Goal: Task Accomplishment & Management: Use online tool/utility

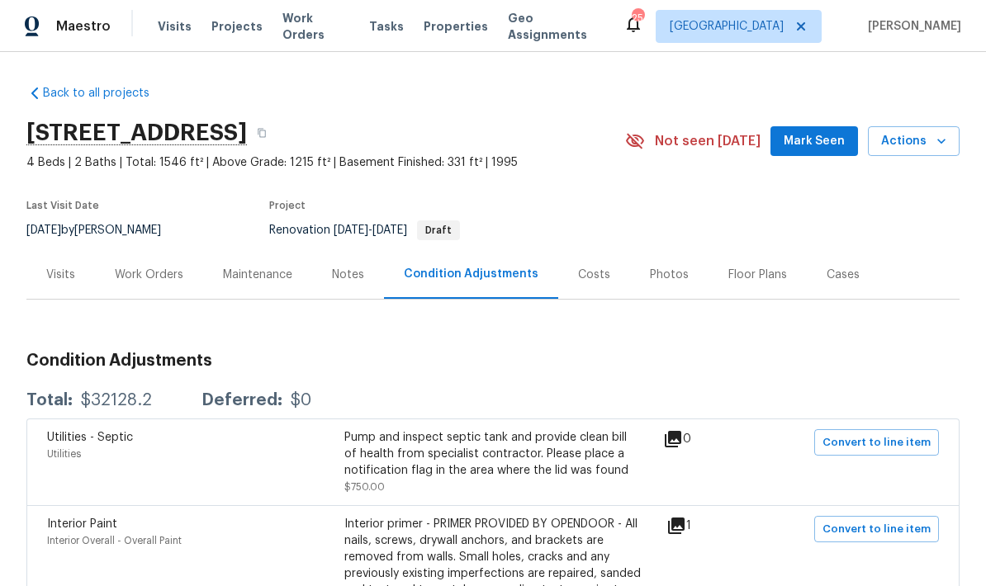
click at [805, 135] on span "Mark Seen" at bounding box center [814, 141] width 61 height 21
click at [655, 276] on div "Photos" at bounding box center [669, 275] width 39 height 17
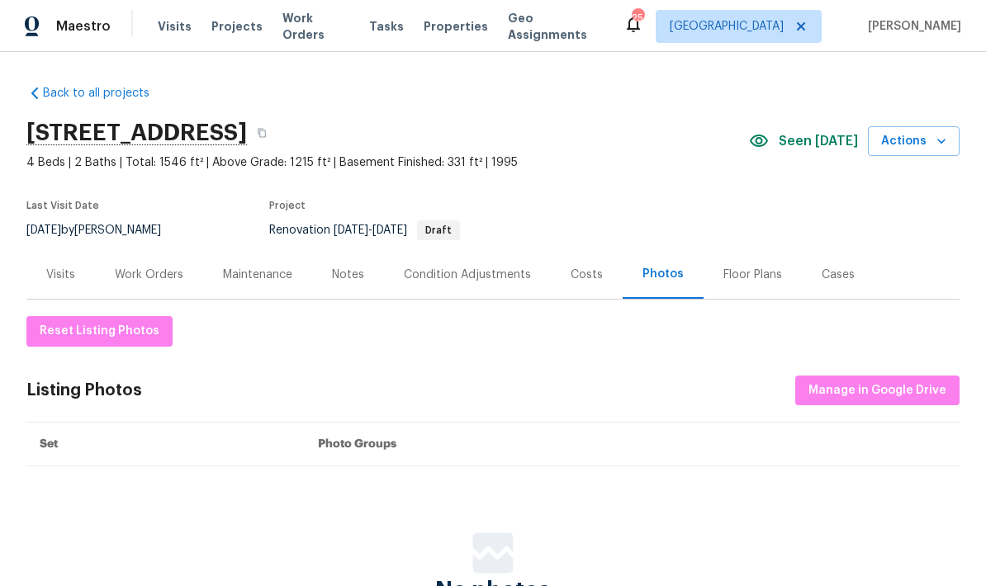
click at [581, 272] on div "Costs" at bounding box center [587, 275] width 32 height 17
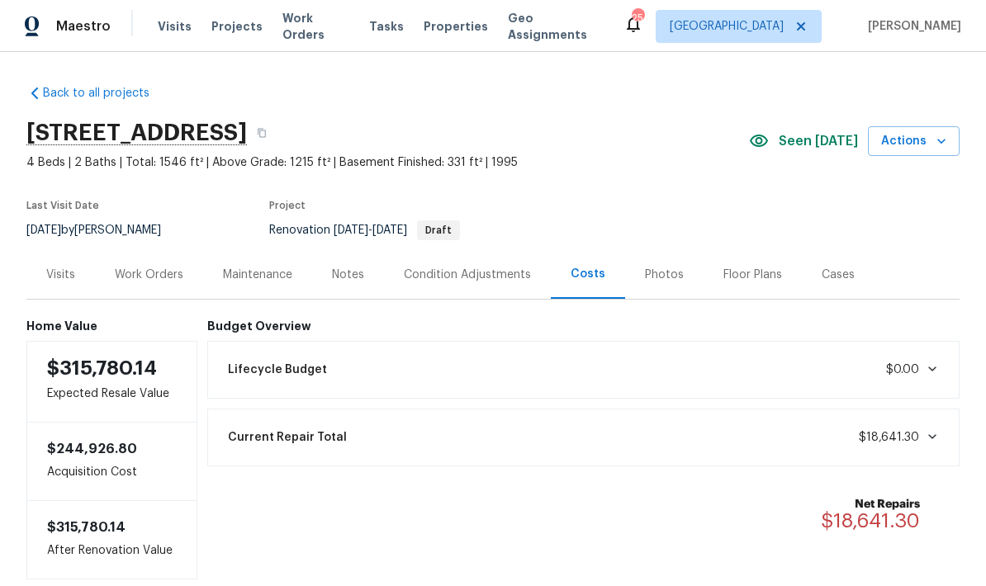
click at [161, 269] on div "Work Orders" at bounding box center [149, 275] width 69 height 17
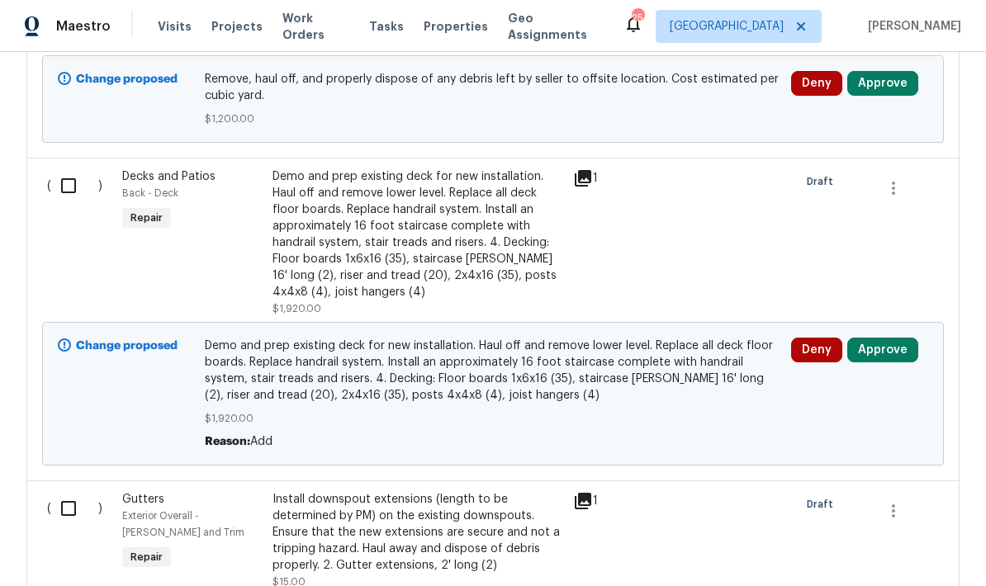
scroll to position [793, 0]
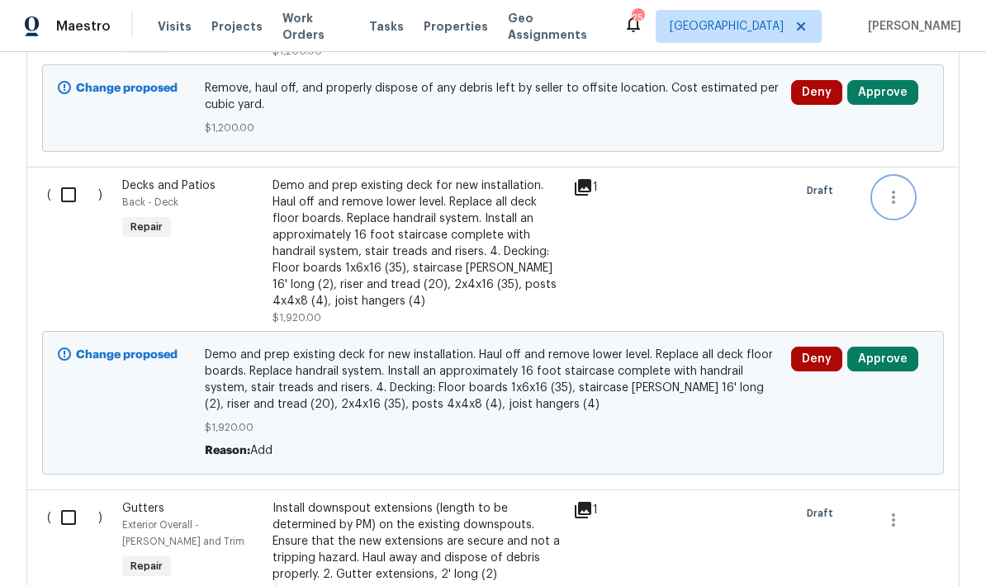
click at [899, 197] on icon "button" at bounding box center [894, 197] width 20 height 20
click at [619, 289] on div at bounding box center [493, 293] width 986 height 586
click at [472, 221] on div "Demo and prep existing deck for new installation. Haul off and remove lower lev…" at bounding box center [418, 244] width 291 height 132
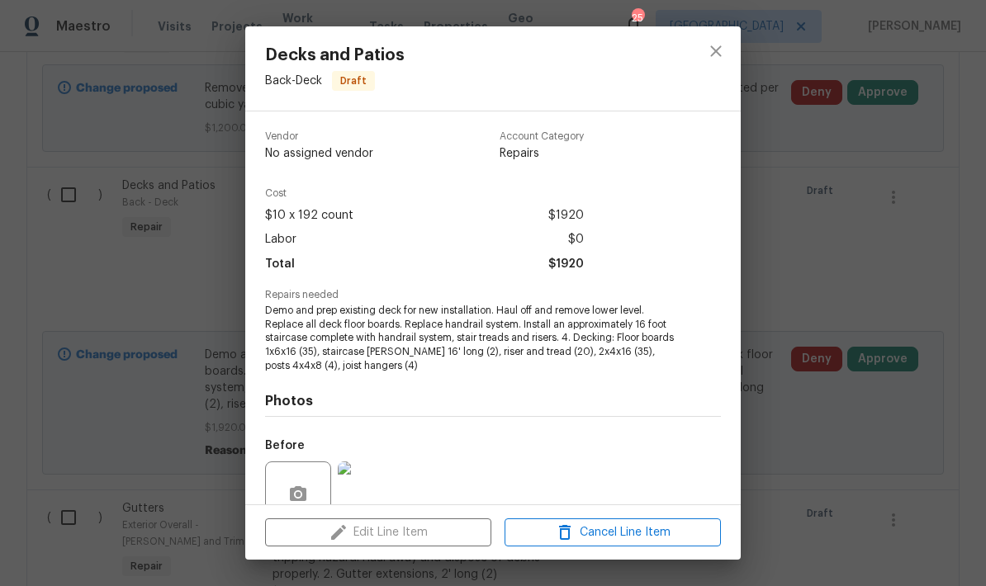
click at [408, 539] on div "Edit Line Item Cancel Line Item" at bounding box center [493, 532] width 496 height 55
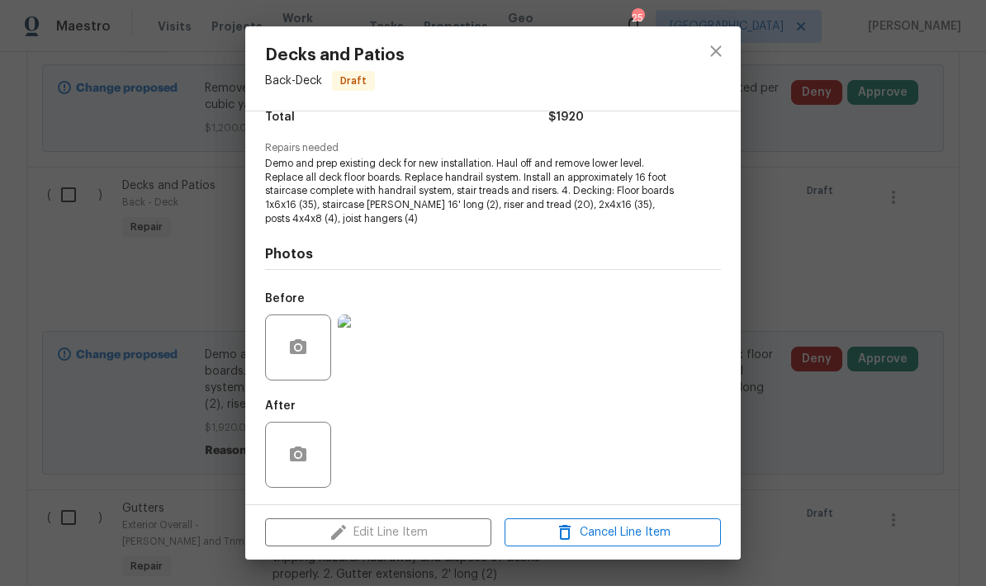
scroll to position [148, 0]
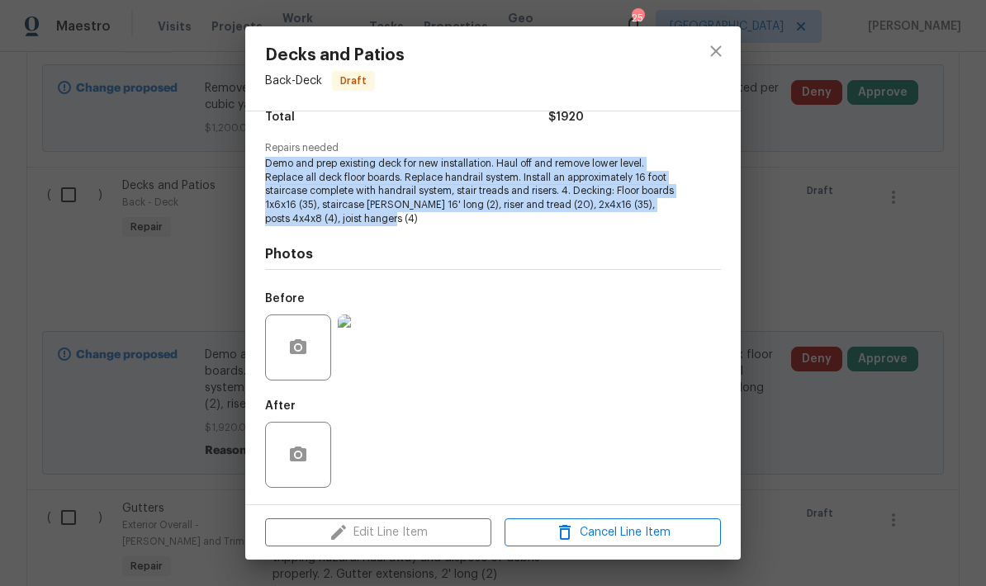
copy span "Demo and prep existing deck for new installation. Haul off and remove lower lev…"
click at [580, 530] on span "Cancel Line Item" at bounding box center [613, 533] width 206 height 21
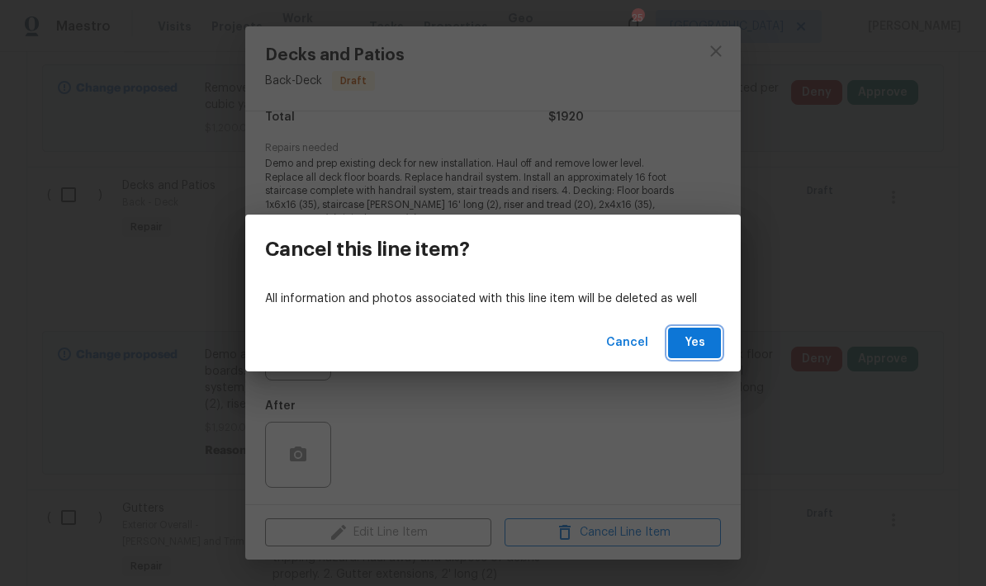
click at [685, 342] on span "Yes" at bounding box center [694, 343] width 26 height 21
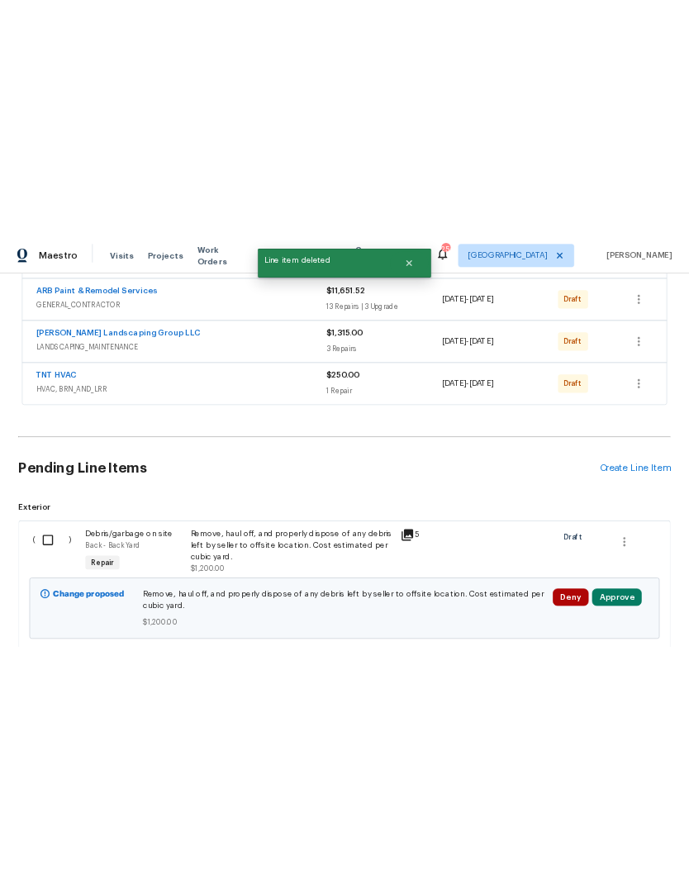
scroll to position [463, 0]
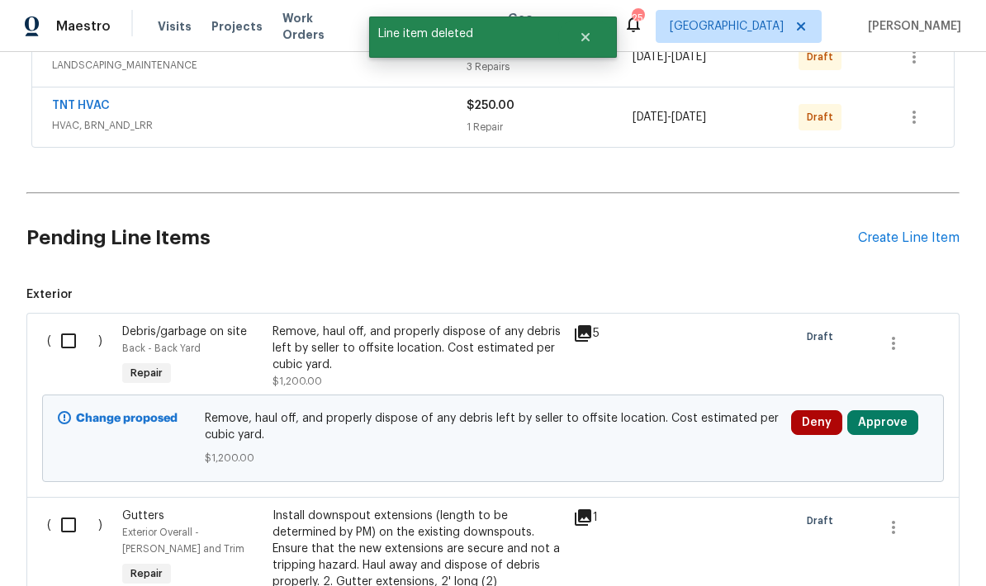
click at [893, 239] on div "Create Line Item" at bounding box center [909, 238] width 102 height 16
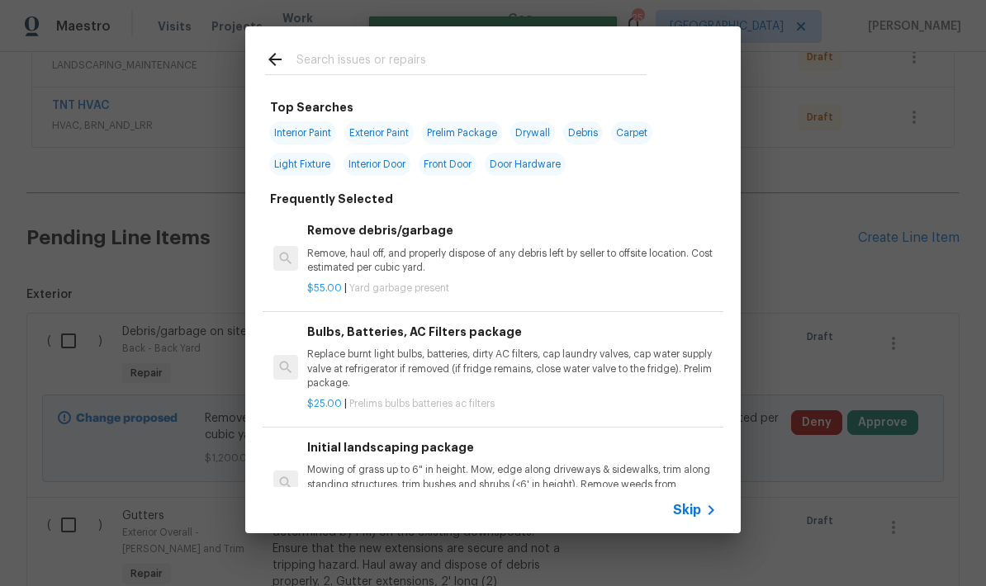
click at [344, 51] on input "text" at bounding box center [472, 62] width 350 height 25
type input "Deck"
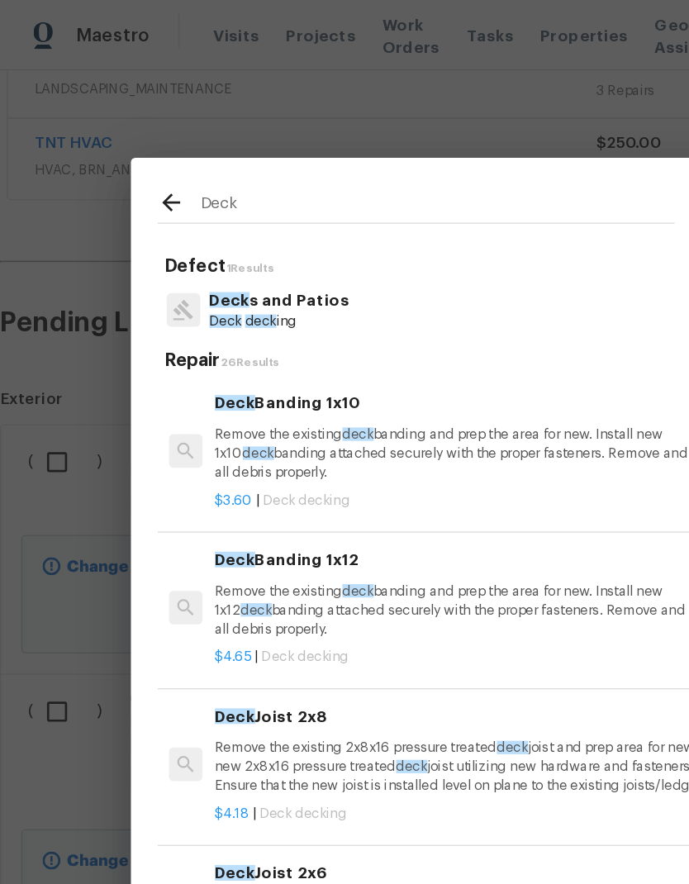
click at [180, 319] on p "Remove the existing deck banding and prep the area for new. Install new 1x10 de…" at bounding box center [364, 335] width 410 height 42
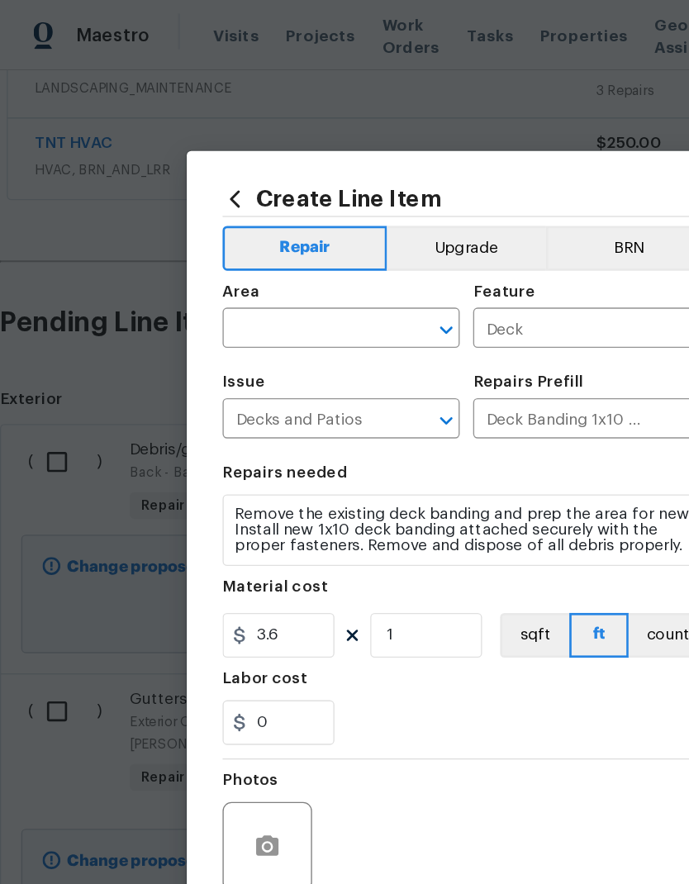
click at [197, 234] on input "text" at bounding box center [228, 244] width 129 height 26
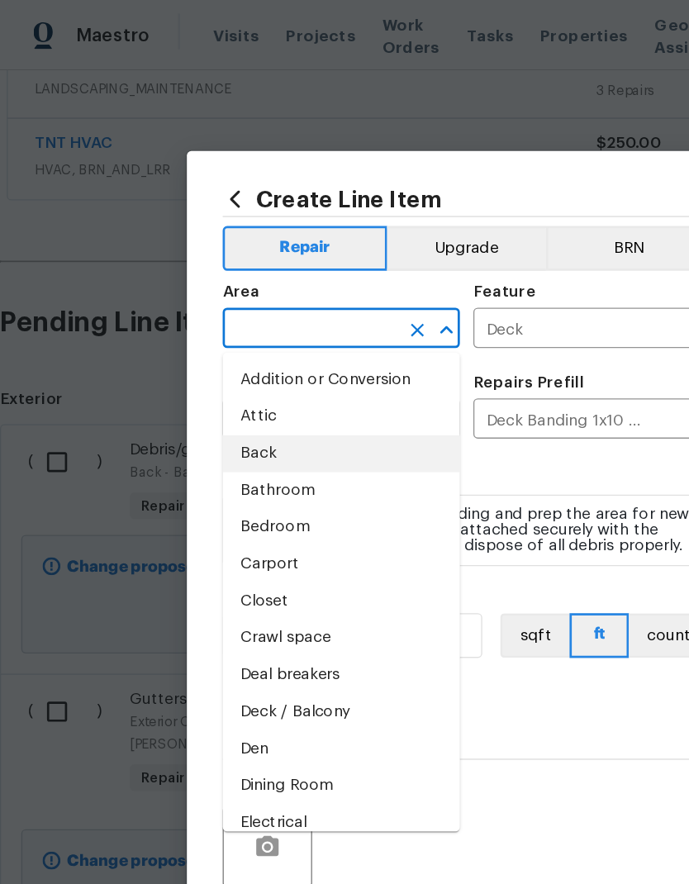
click at [178, 339] on li "Back" at bounding box center [251, 334] width 175 height 27
type input "Back"
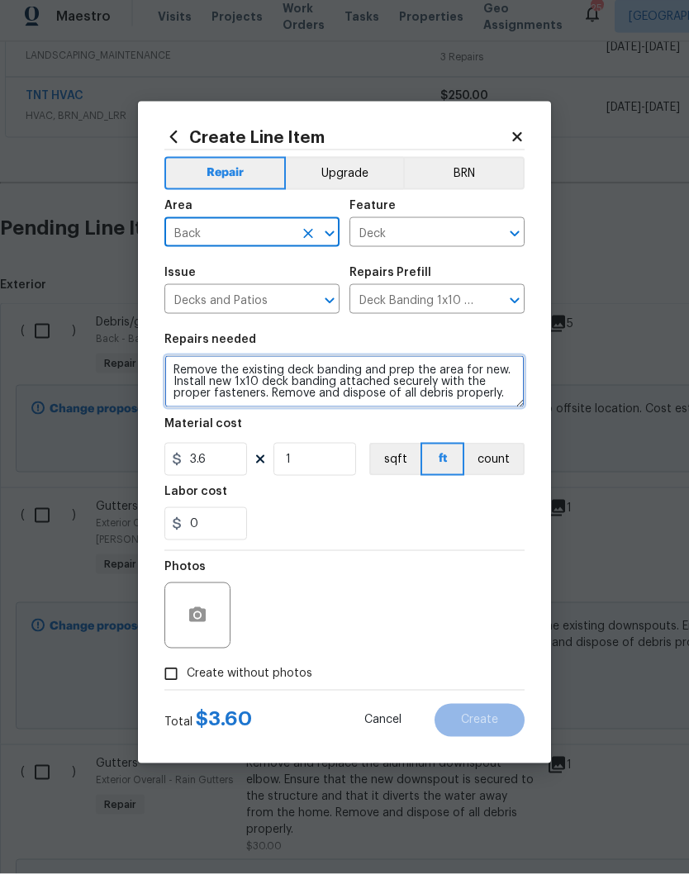
click at [189, 368] on textarea "Remove the existing deck banding and prep the area for new. Install new 1x10 de…" at bounding box center [344, 391] width 360 height 53
click at [188, 367] on textarea "Remove the existing deck banding and prep the area for new. Install new 1x10 de…" at bounding box center [344, 391] width 360 height 53
click at [187, 365] on textarea "Remove the existing deck banding and prep the area for new. Install new 1x10 de…" at bounding box center [344, 391] width 360 height 53
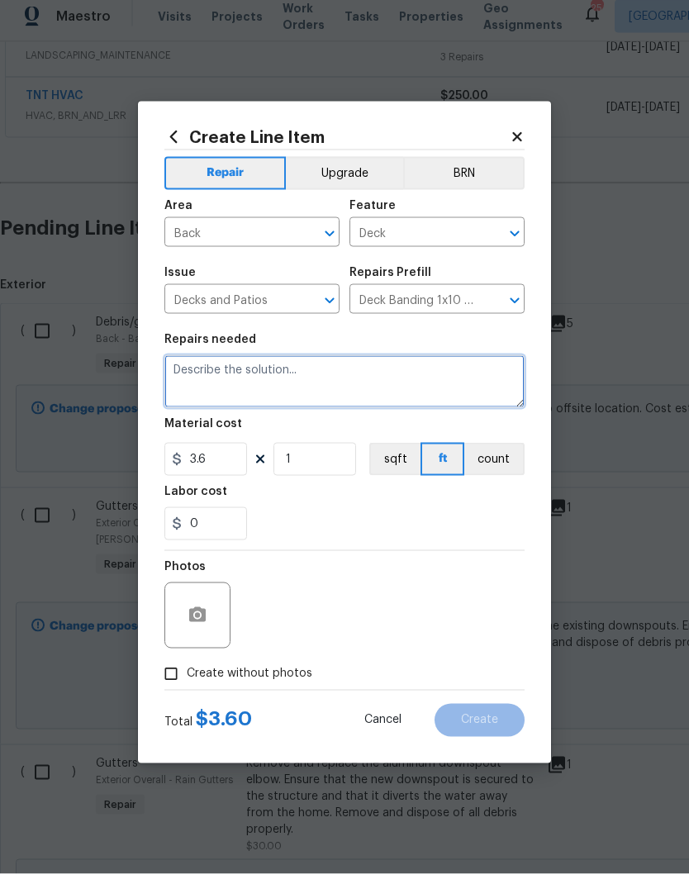
click at [199, 373] on textarea at bounding box center [344, 391] width 360 height 53
paste textarea "Demo and prep existing deck for new installation. Haul off and remove lower lev…"
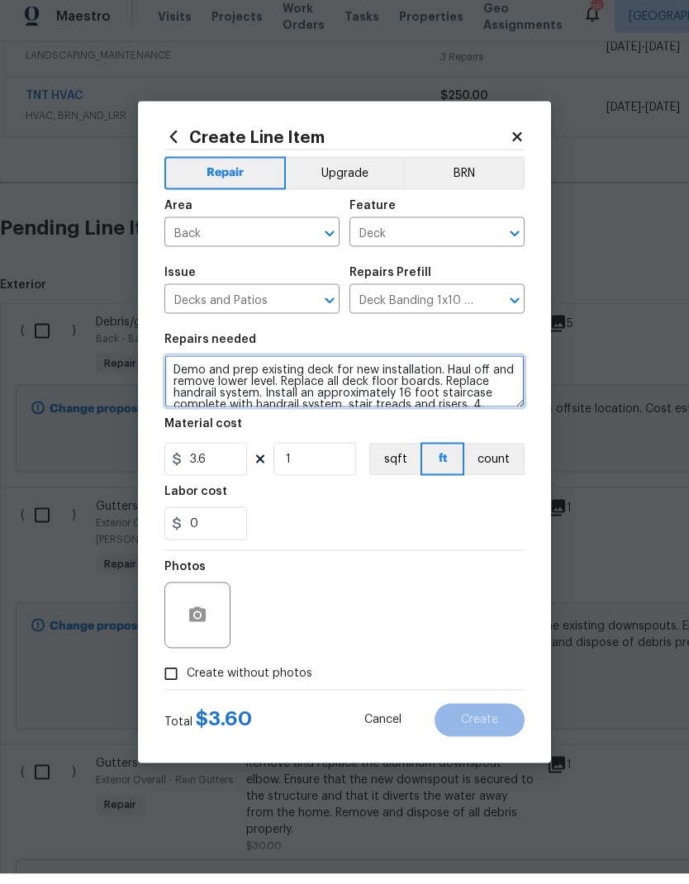
scroll to position [46, 0]
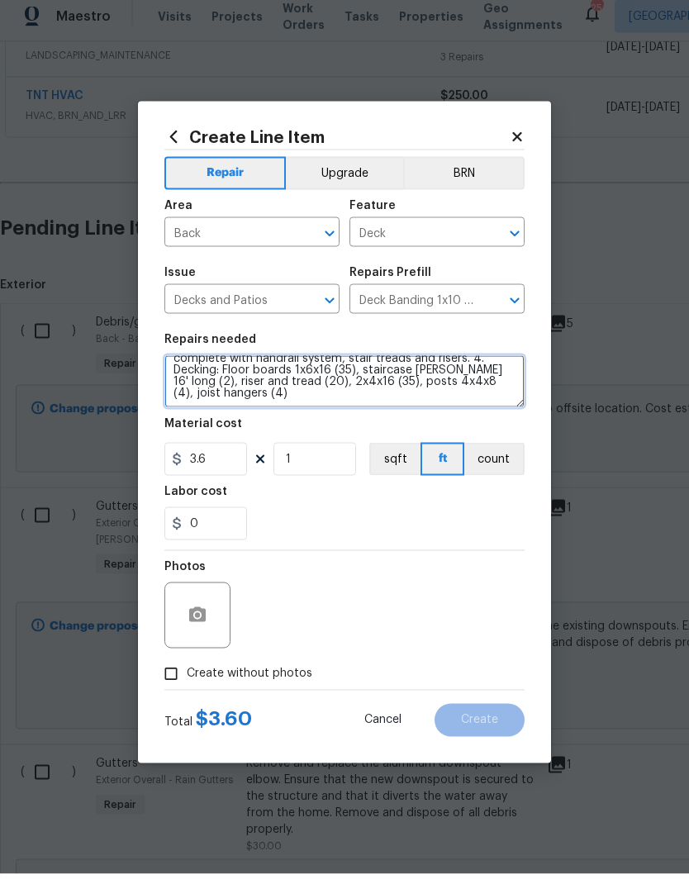
type textarea "Demo and prep existing deck for new installation. Haul off and remove lower lev…"
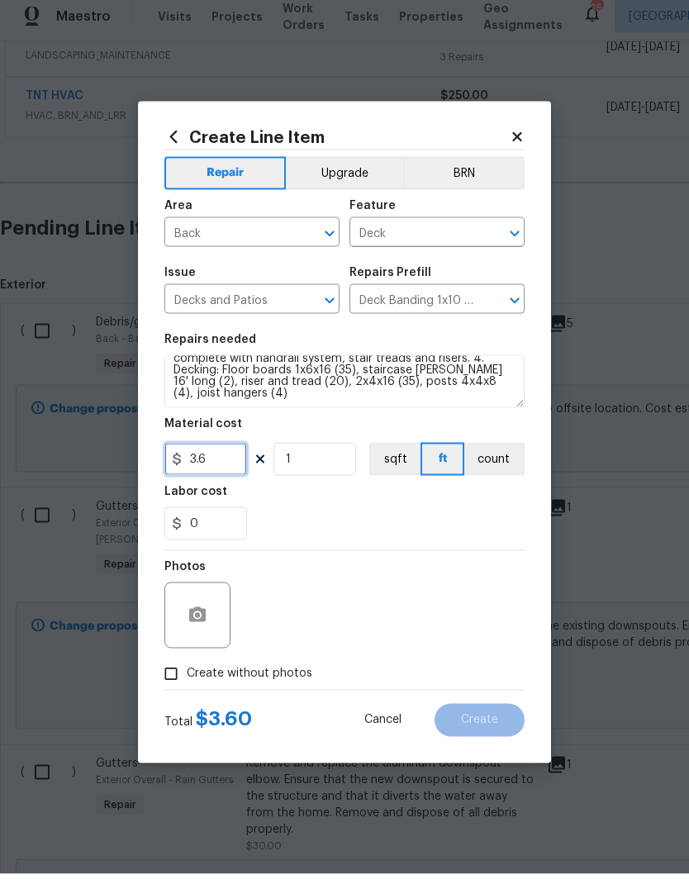
click at [223, 458] on input "3.6" at bounding box center [205, 469] width 83 height 33
type input "3600"
click at [377, 503] on div "Labor cost" at bounding box center [344, 506] width 360 height 21
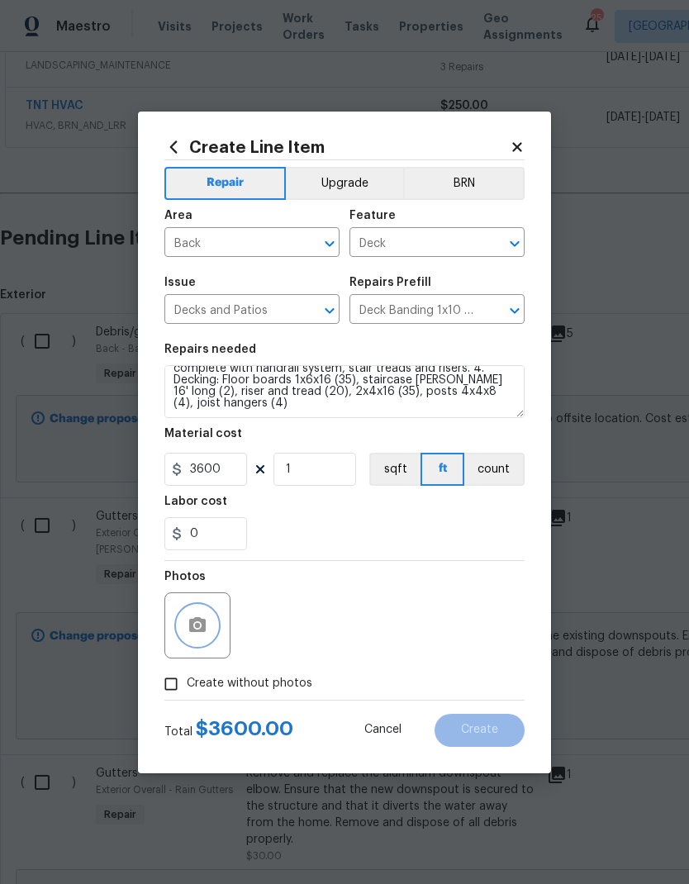
click at [194, 586] on icon "button" at bounding box center [197, 625] width 20 height 20
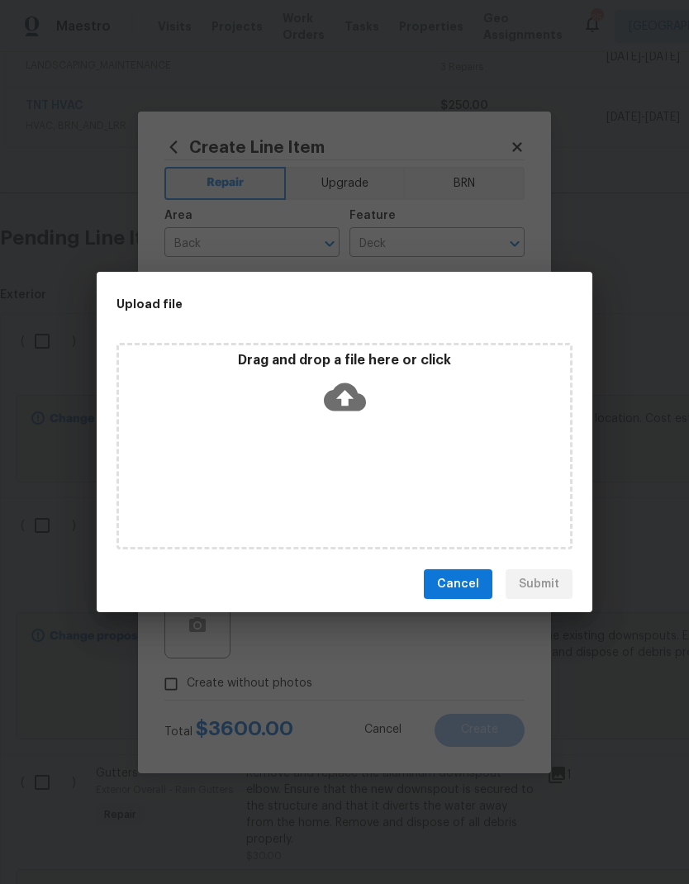
scroll to position [0, 0]
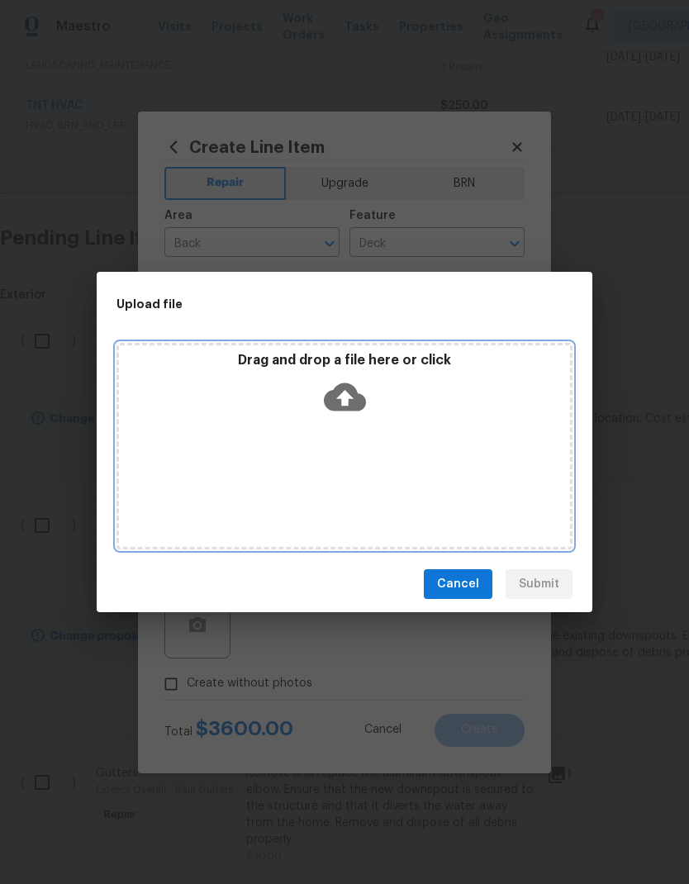
click at [346, 401] on icon at bounding box center [345, 397] width 42 height 42
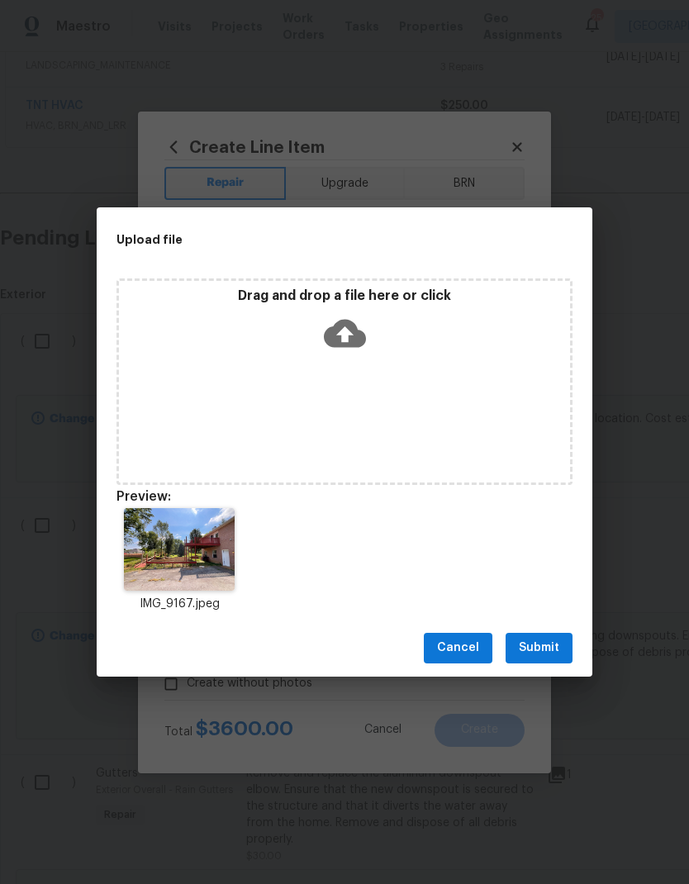
click at [539, 586] on span "Submit" at bounding box center [539, 648] width 40 height 21
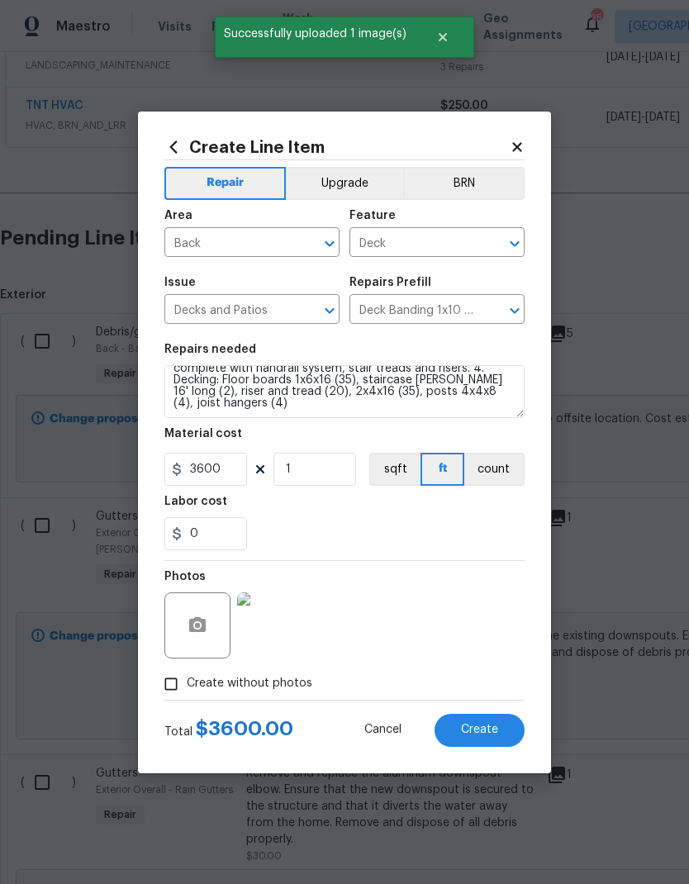
click at [486, 586] on button "Create" at bounding box center [479, 730] width 90 height 33
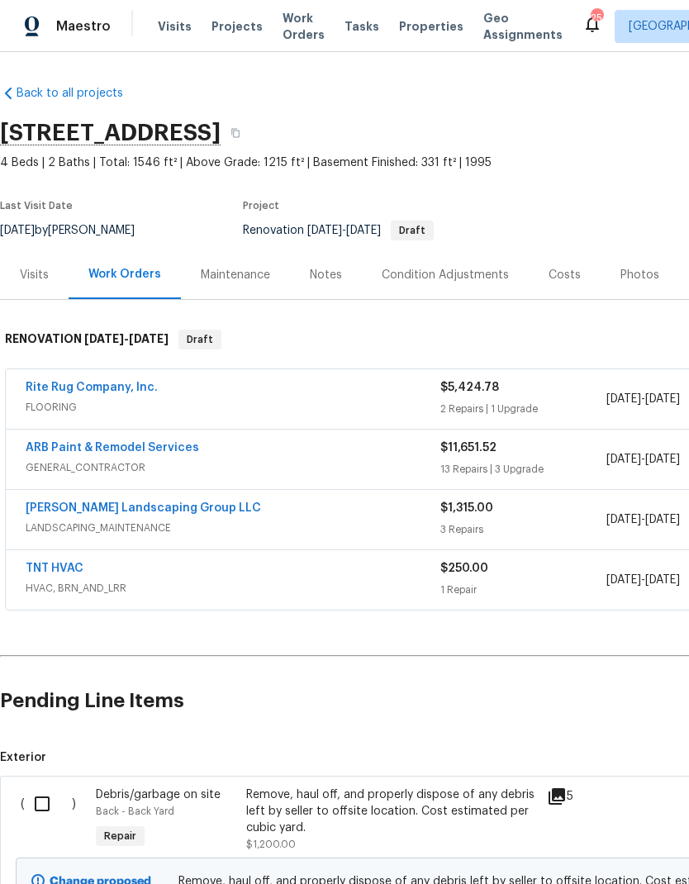
click at [171, 27] on span "Visits" at bounding box center [175, 26] width 34 height 17
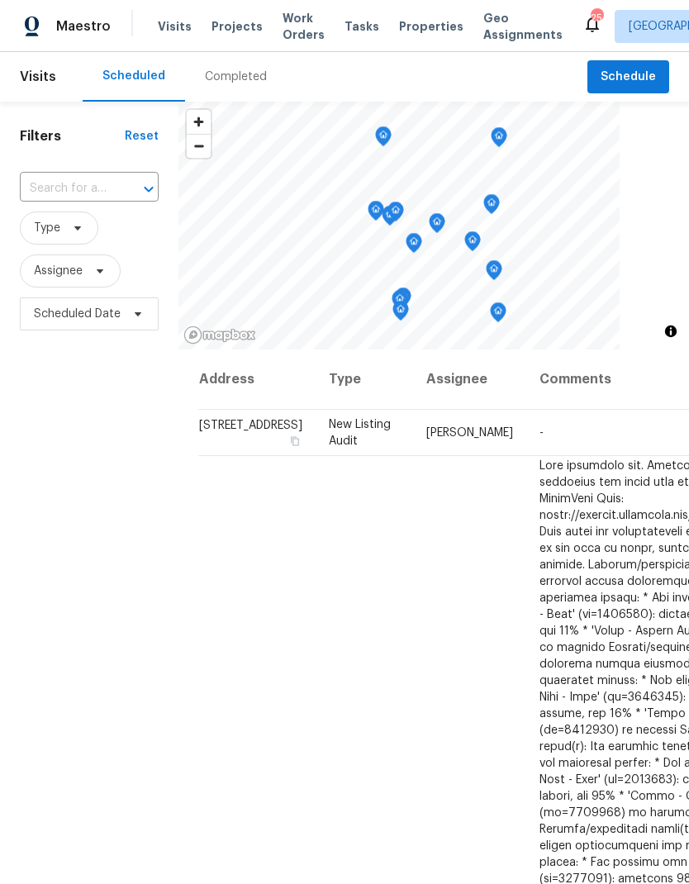
click at [96, 189] on input "text" at bounding box center [66, 189] width 93 height 26
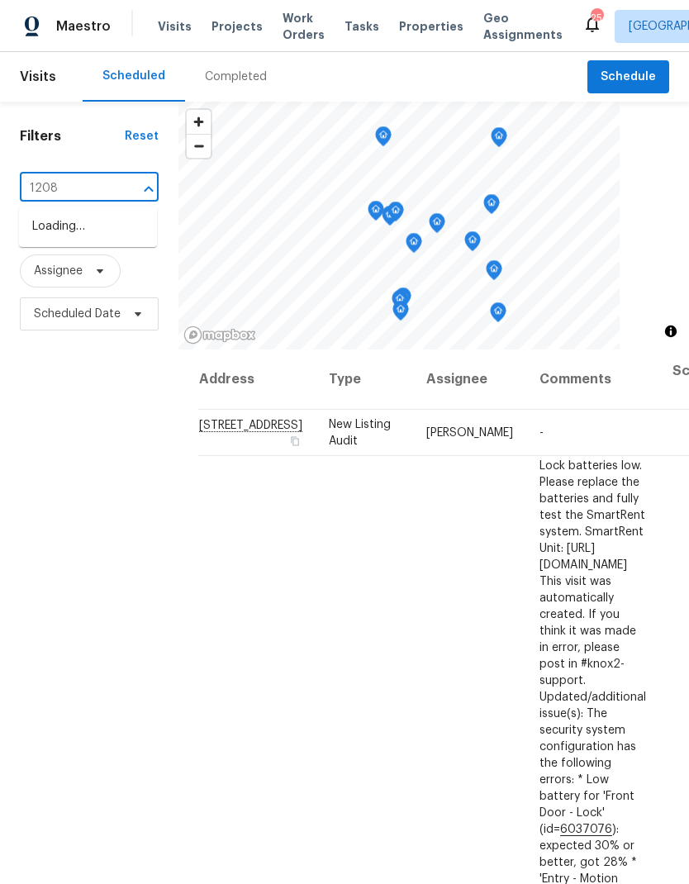
type input "1208 l"
click at [67, 236] on li "1208 Langwood Dr, Gallatin, TN 37066" at bounding box center [88, 226] width 138 height 27
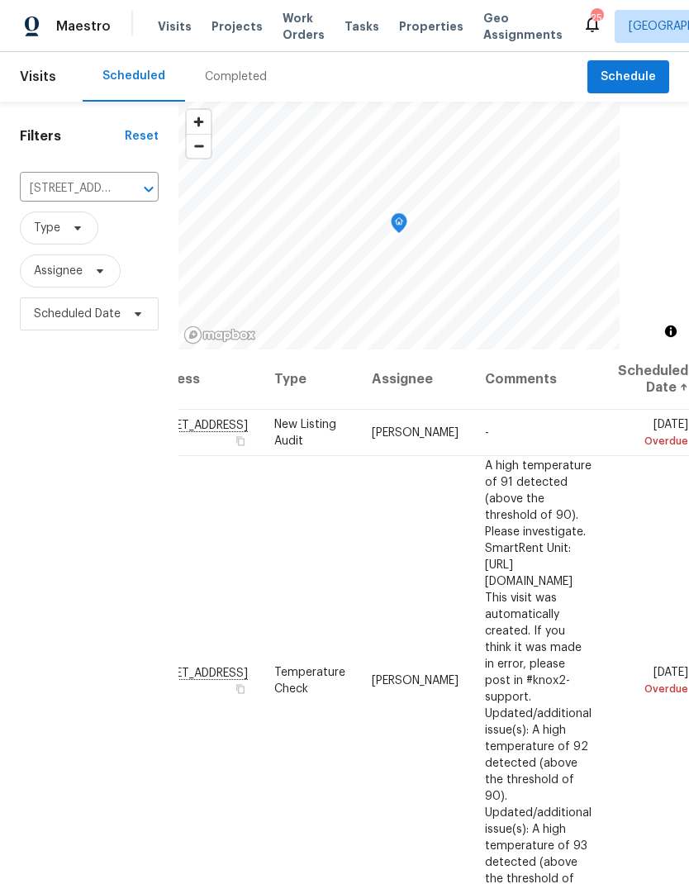
scroll to position [0, 131]
click at [0, 0] on icon at bounding box center [0, 0] width 0 height 0
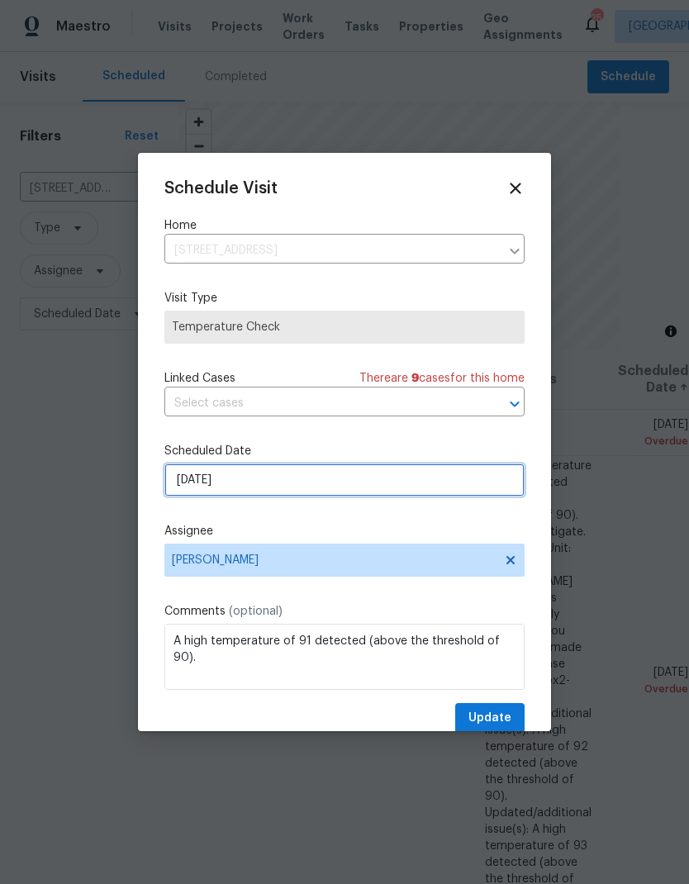
click at [221, 487] on input "8/10/2025" at bounding box center [344, 479] width 360 height 33
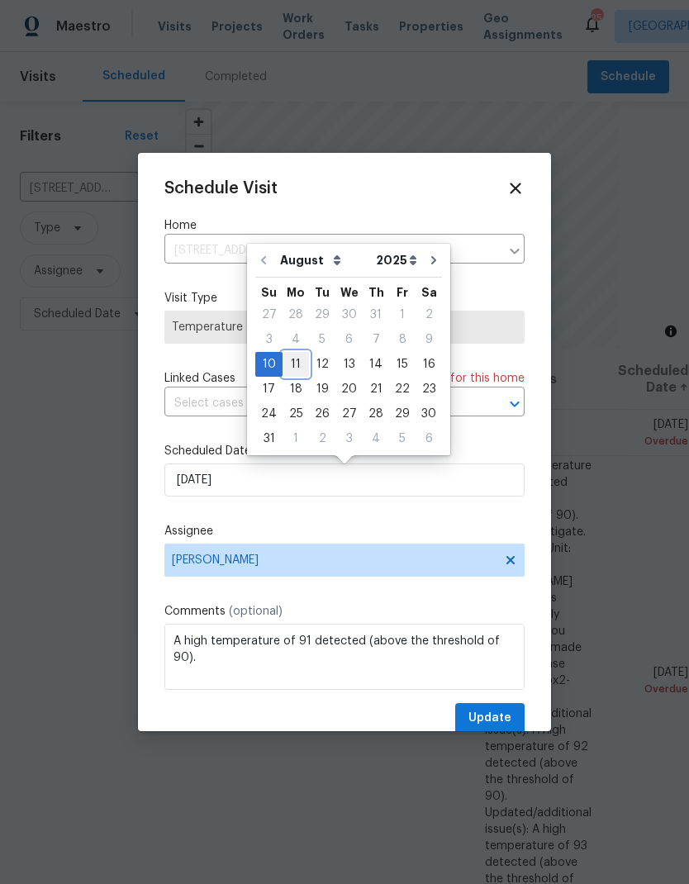
click at [293, 363] on div "11" at bounding box center [295, 364] width 26 height 23
type input "[DATE]"
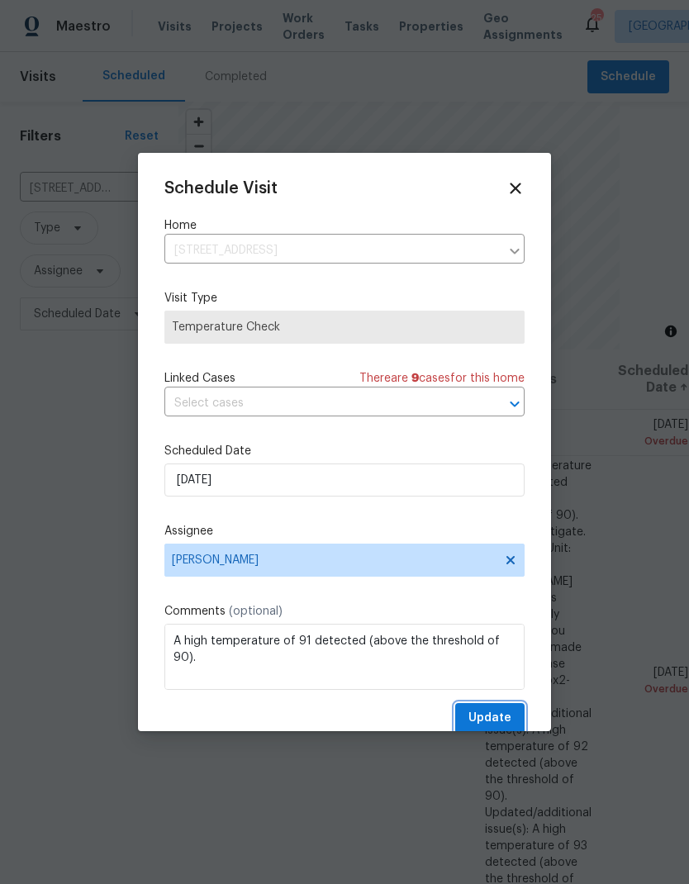
click at [487, 586] on button "Update" at bounding box center [489, 718] width 69 height 31
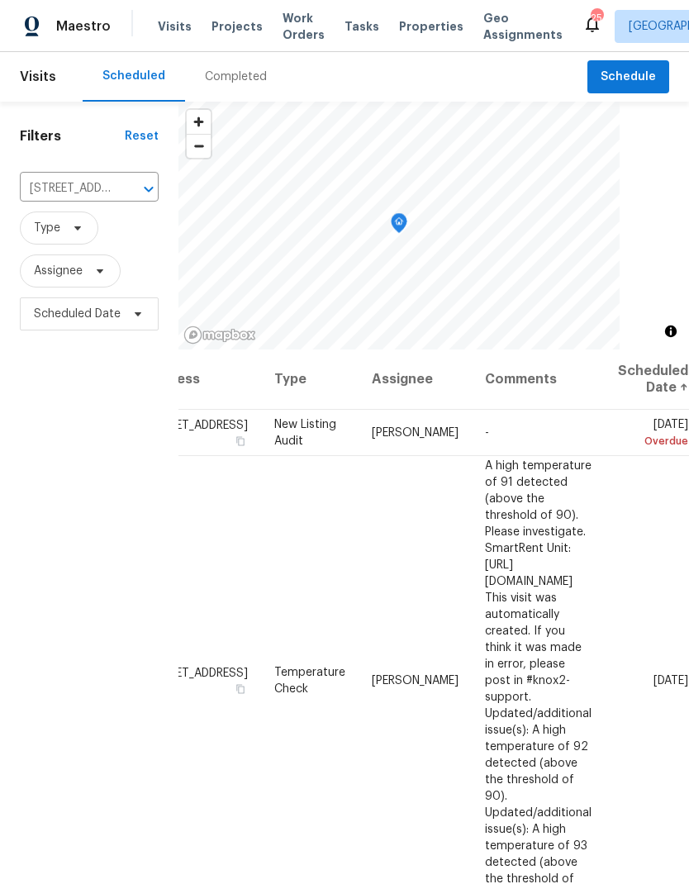
click at [294, 33] on span "Work Orders" at bounding box center [303, 26] width 42 height 33
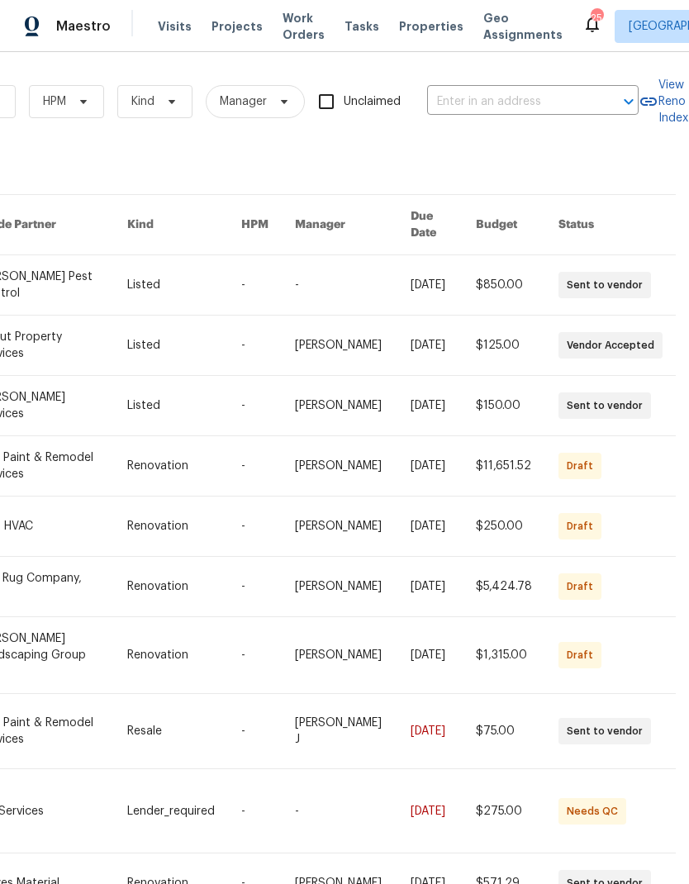
scroll to position [0, 272]
click at [492, 93] on input "text" at bounding box center [509, 102] width 165 height 26
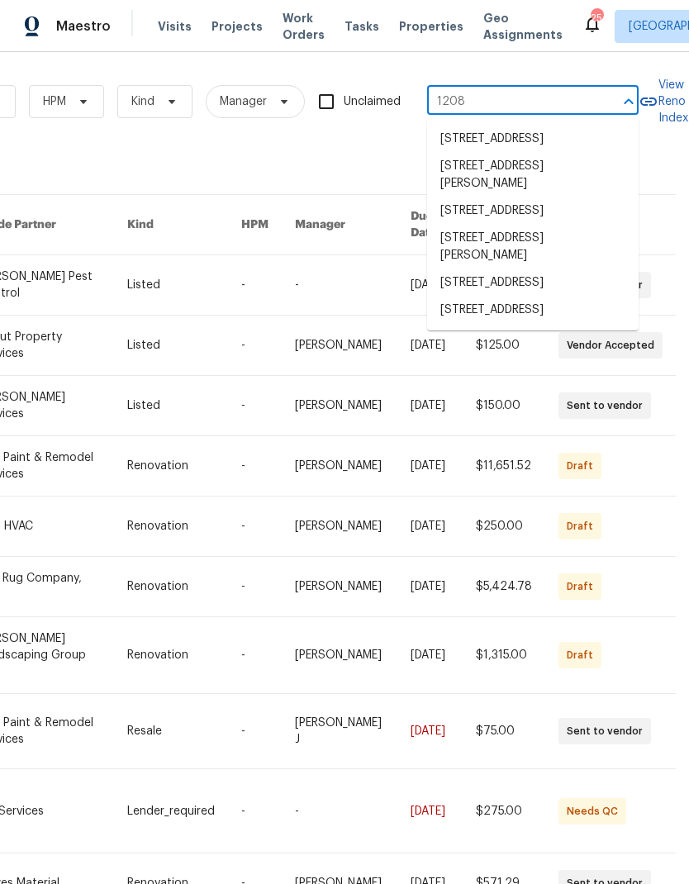
type input "1208 l"
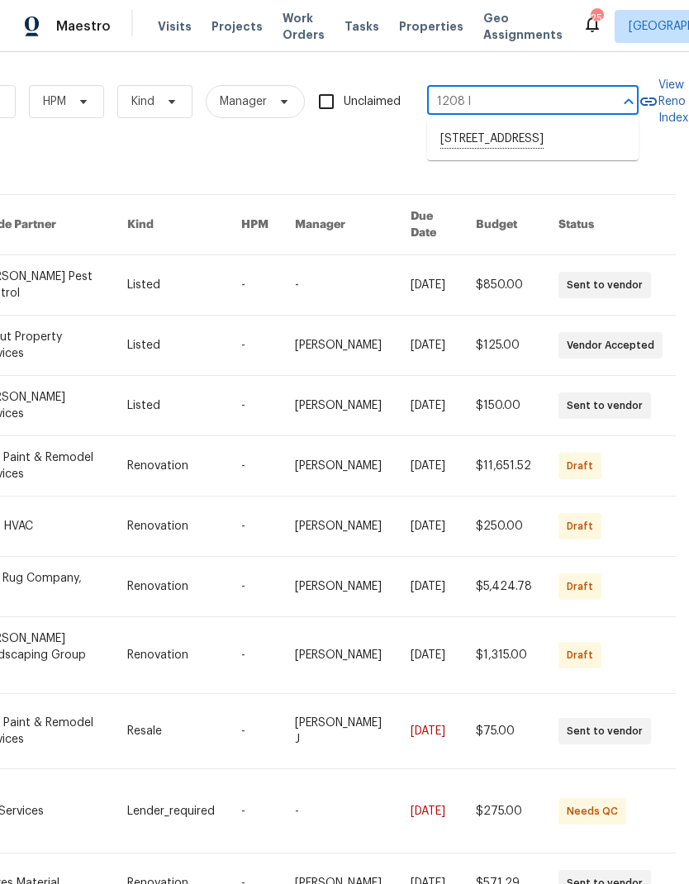
click at [485, 136] on li "1208 Langwood Dr, Gallatin, TN 37066" at bounding box center [532, 140] width 211 height 28
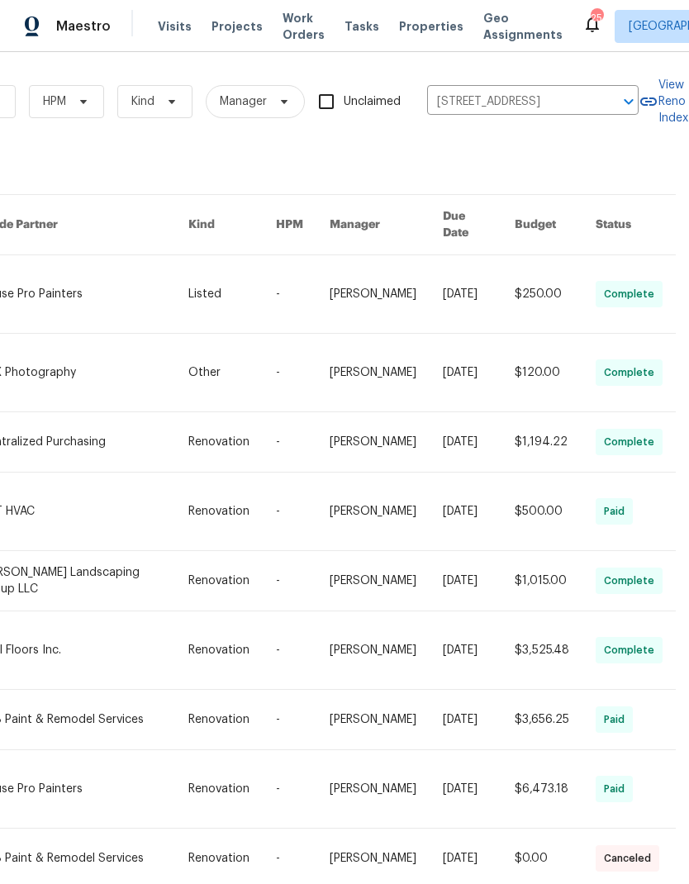
click at [74, 300] on link at bounding box center [84, 294] width 208 height 78
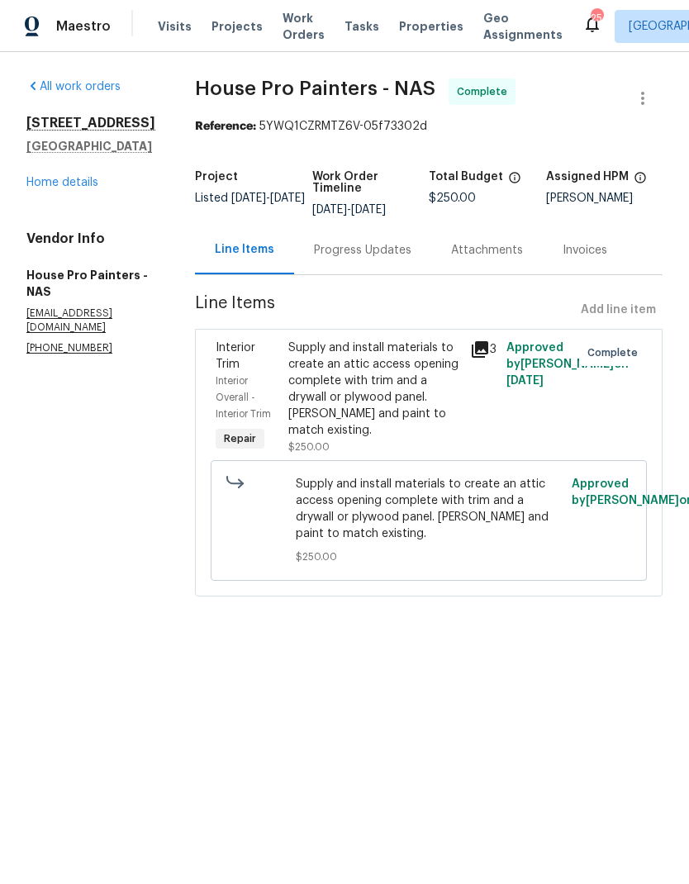
click at [52, 197] on div "All work orders 1208 Langwood Dr Gallatin, TN 37066 Home details Vendor Info Ho…" at bounding box center [90, 216] width 129 height 277
click at [40, 178] on link "Home details" at bounding box center [62, 183] width 72 height 12
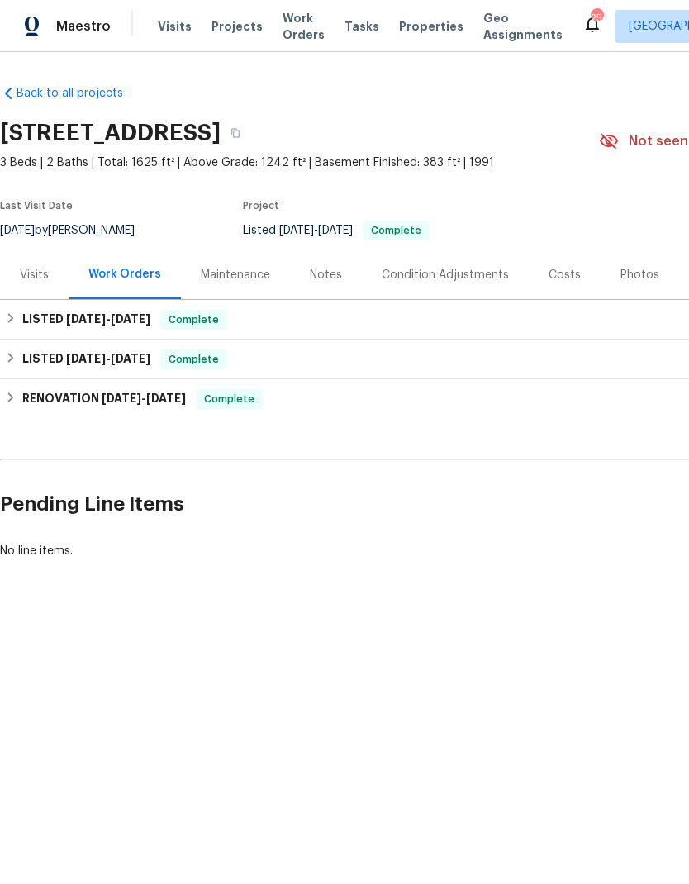
click at [549, 278] on div "Costs" at bounding box center [564, 275] width 32 height 17
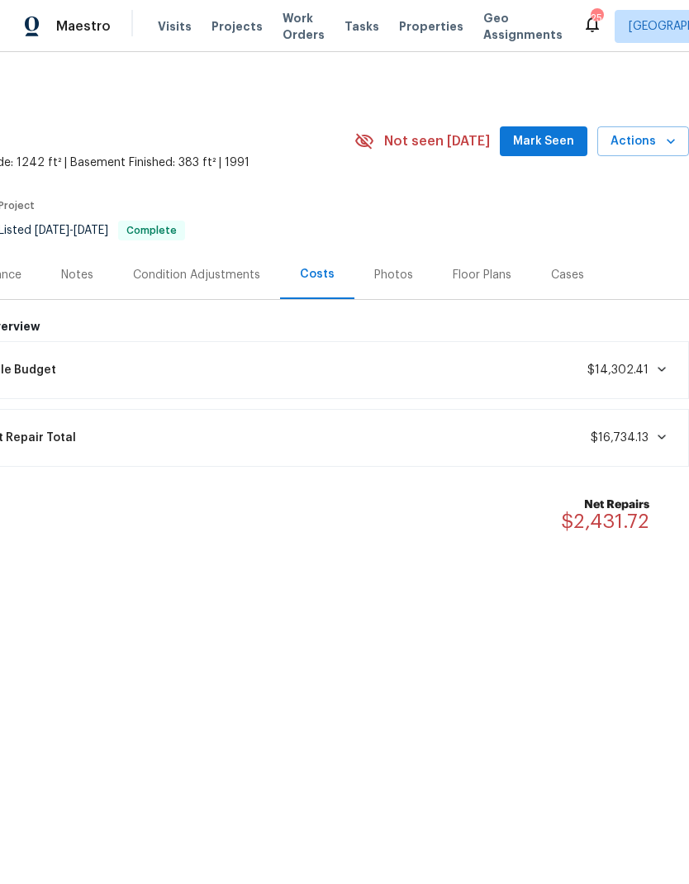
scroll to position [0, 244]
click at [378, 273] on div "Photos" at bounding box center [393, 275] width 39 height 17
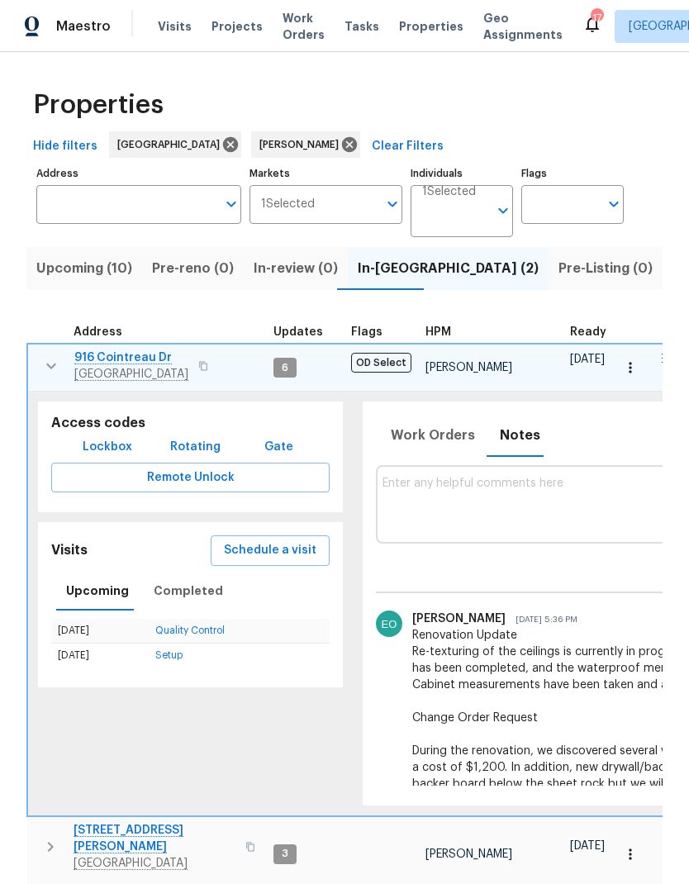
click at [36, 349] on button "button" at bounding box center [51, 365] width 33 height 33
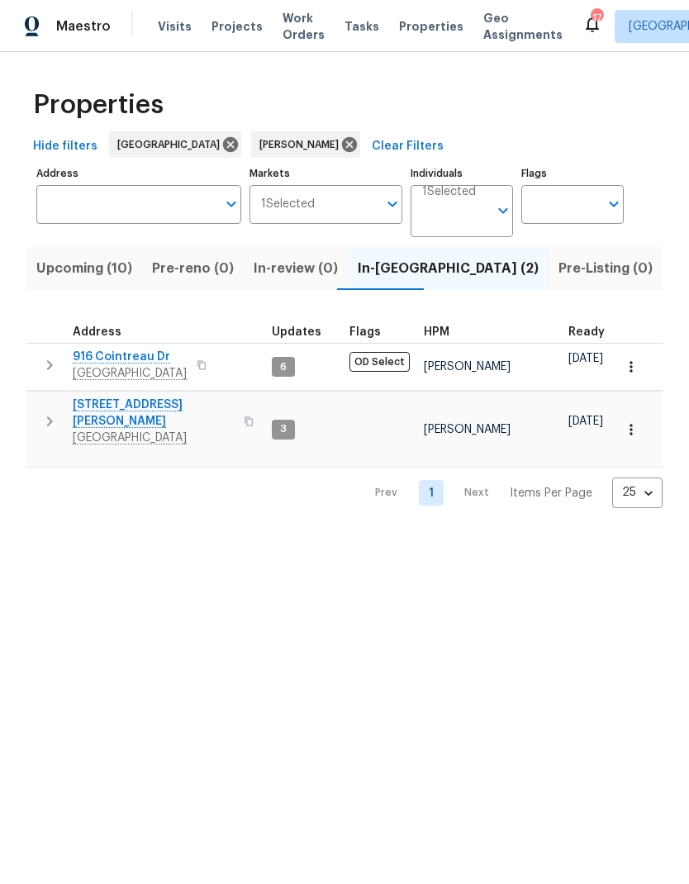
click at [42, 401] on button "button" at bounding box center [49, 421] width 33 height 50
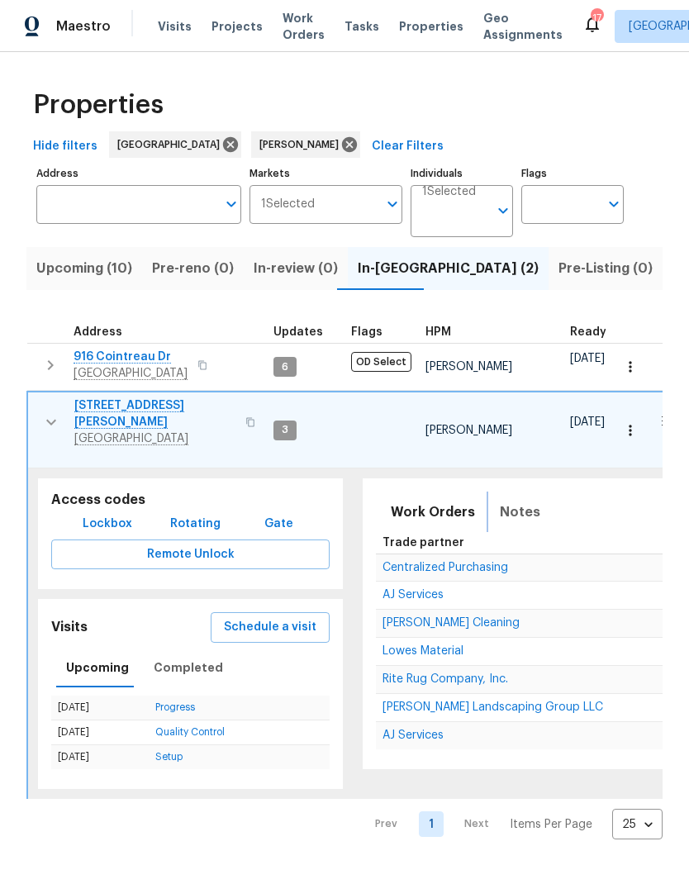
click at [500, 501] on span "Notes" at bounding box center [520, 512] width 40 height 23
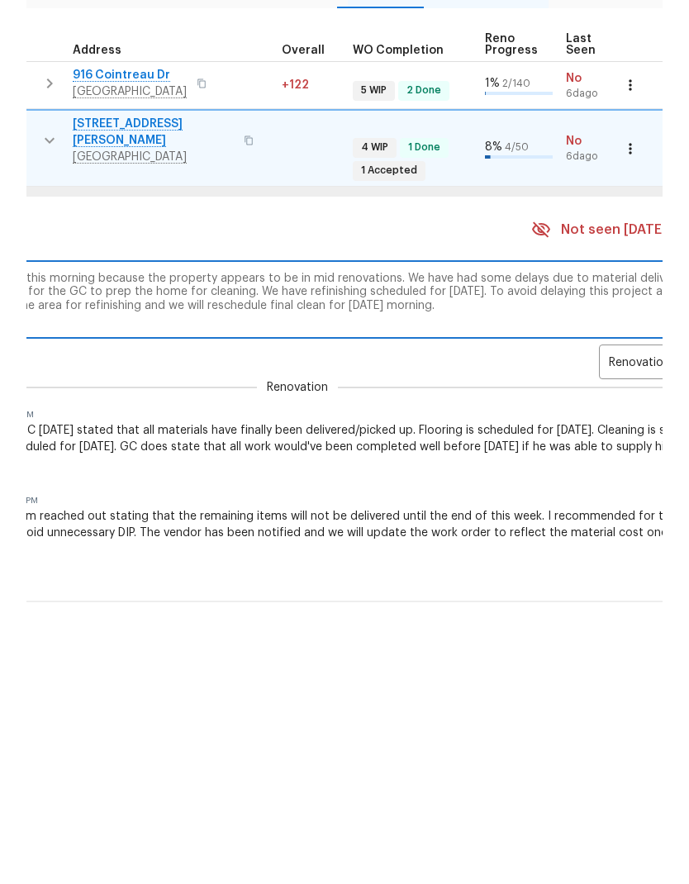
scroll to position [0, 709]
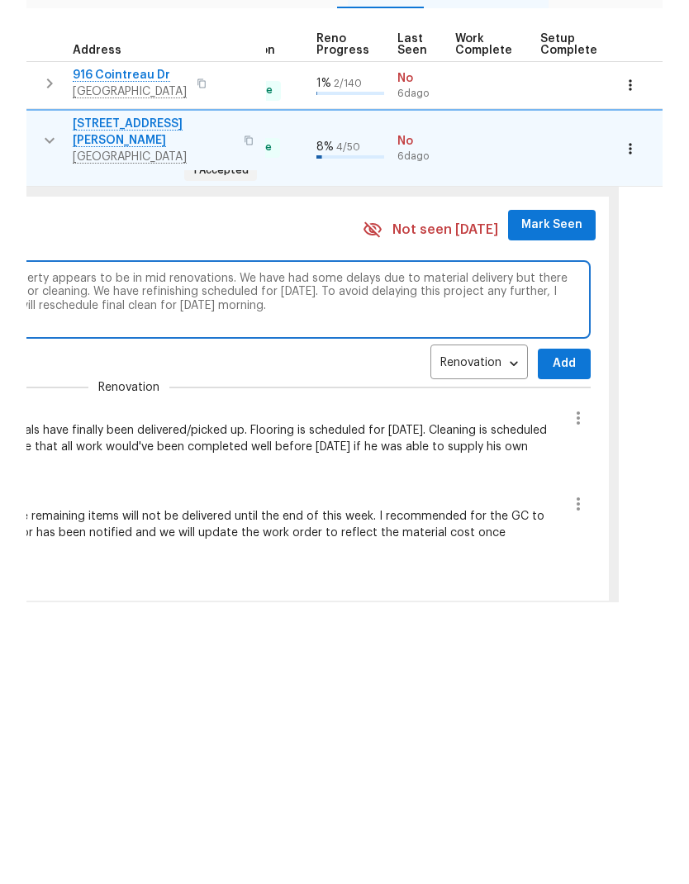
type textarea "The cleaners were turned around this morning because the property appears to be…"
click at [551, 635] on span "Add" at bounding box center [564, 645] width 26 height 21
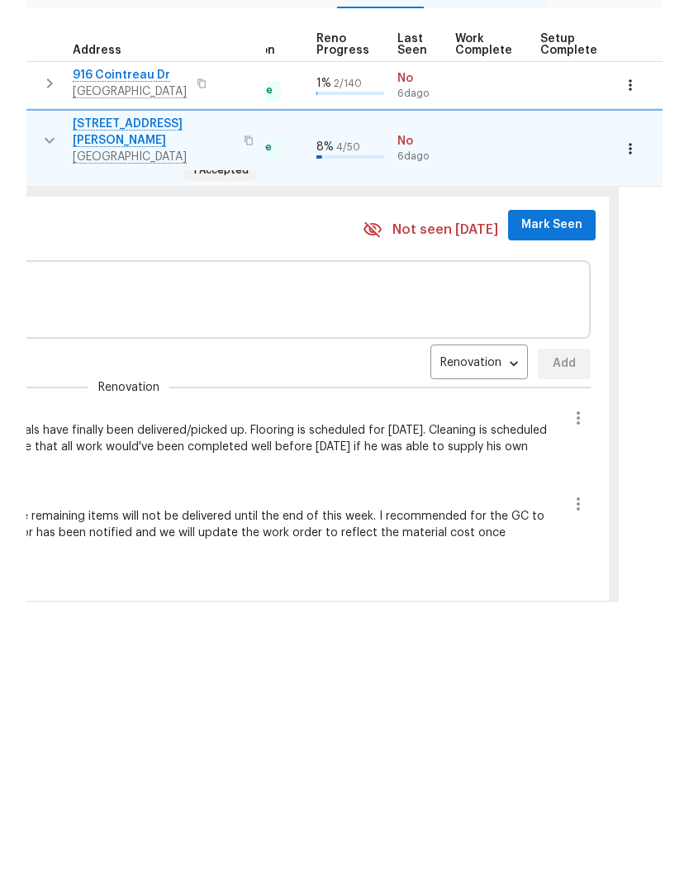
scroll to position [53, 0]
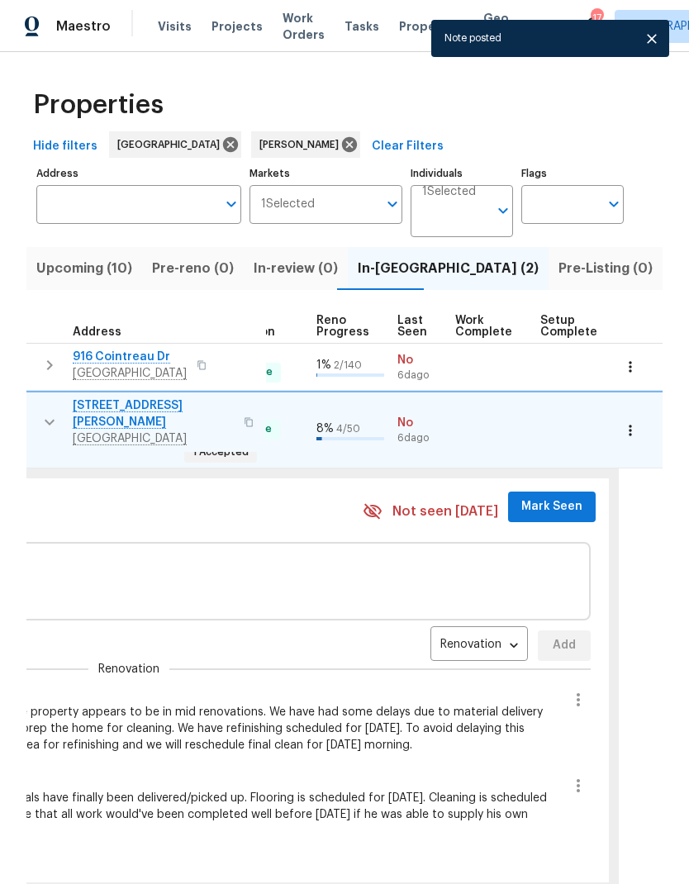
click at [532, 496] on span "Mark Seen" at bounding box center [551, 506] width 61 height 21
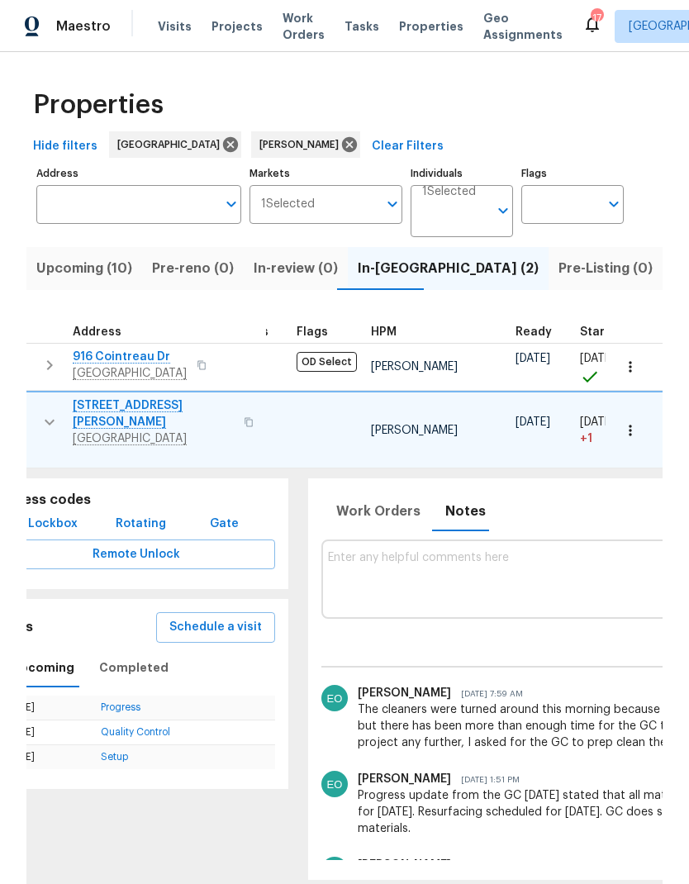
scroll to position [0, 52]
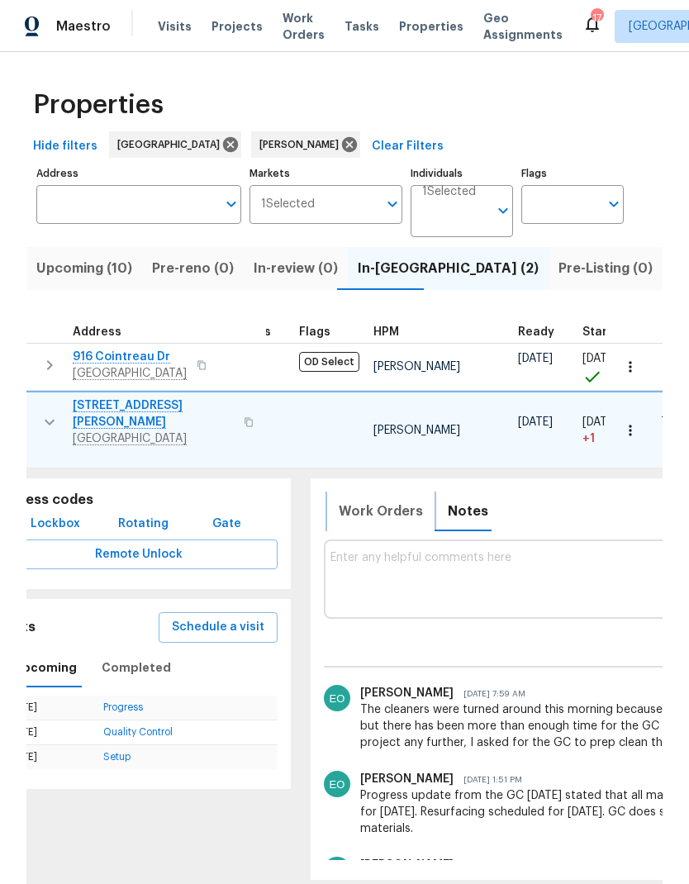
click at [359, 500] on span "Work Orders" at bounding box center [381, 511] width 84 height 23
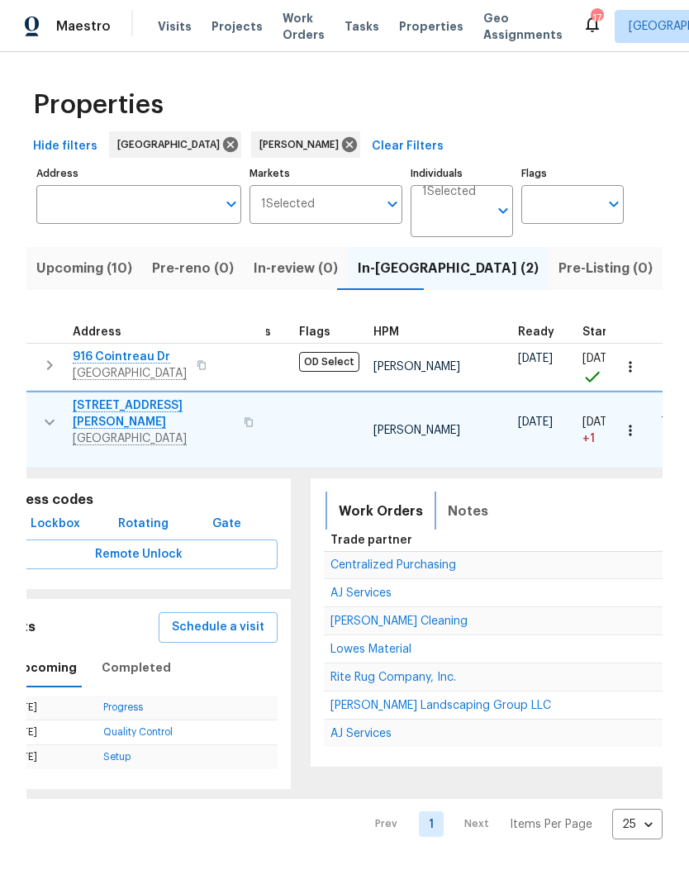
scroll to position [0, 0]
click at [355, 587] on span "AJ Services" at bounding box center [360, 593] width 61 height 12
click at [345, 615] on span "Soledad Cleaning" at bounding box center [398, 621] width 137 height 12
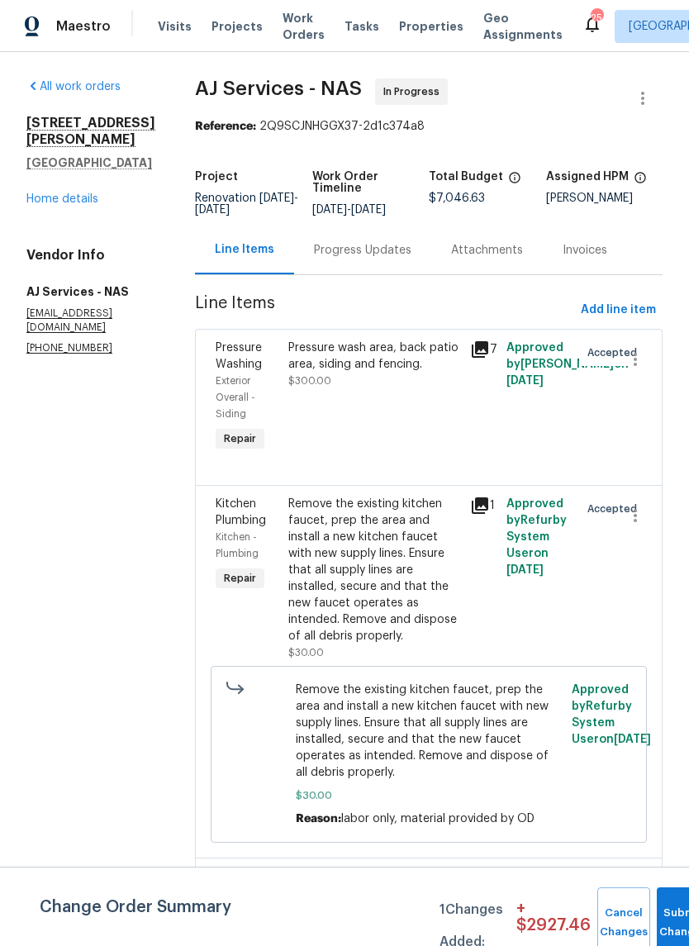
click at [360, 259] on div "Progress Updates" at bounding box center [362, 250] width 97 height 17
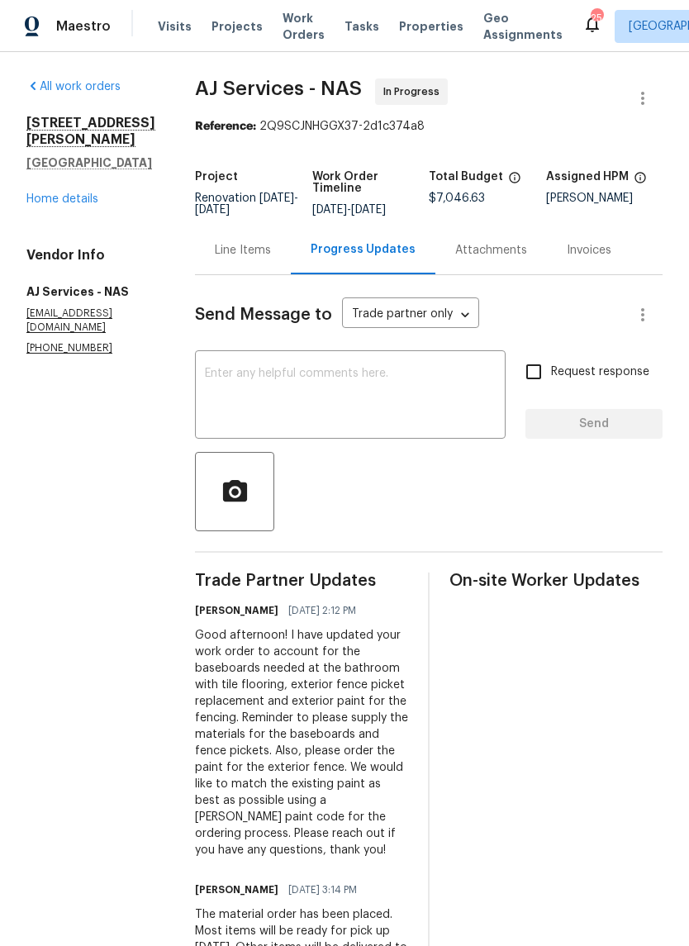
click at [313, 394] on textarea at bounding box center [350, 397] width 291 height 58
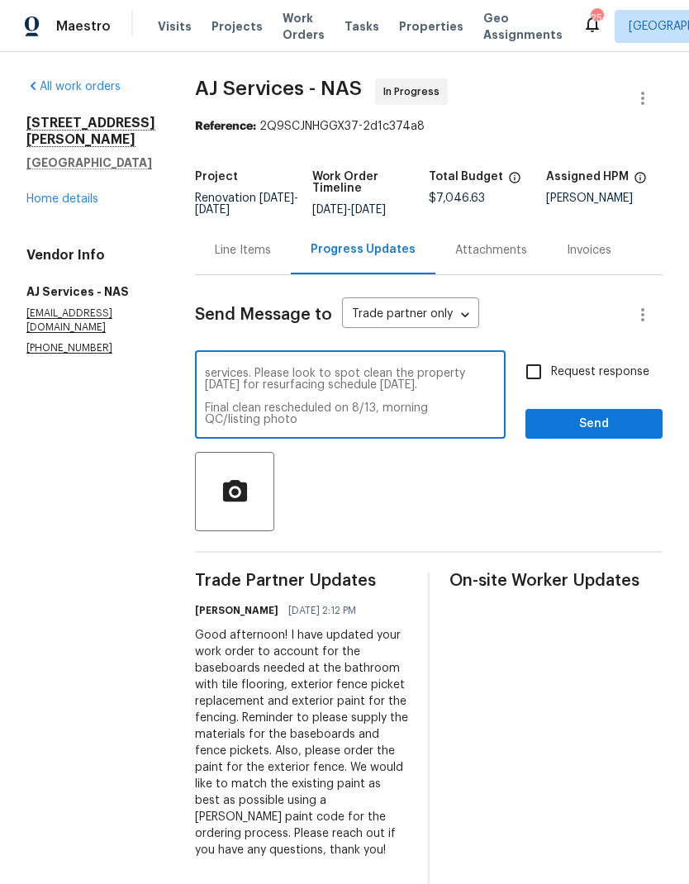
scroll to position [23, 0]
type textarea "As discussed, cleaning will be moved to this Wednesday morning as the property …"
click at [550, 389] on input "Request response" at bounding box center [533, 371] width 35 height 35
checkbox input "true"
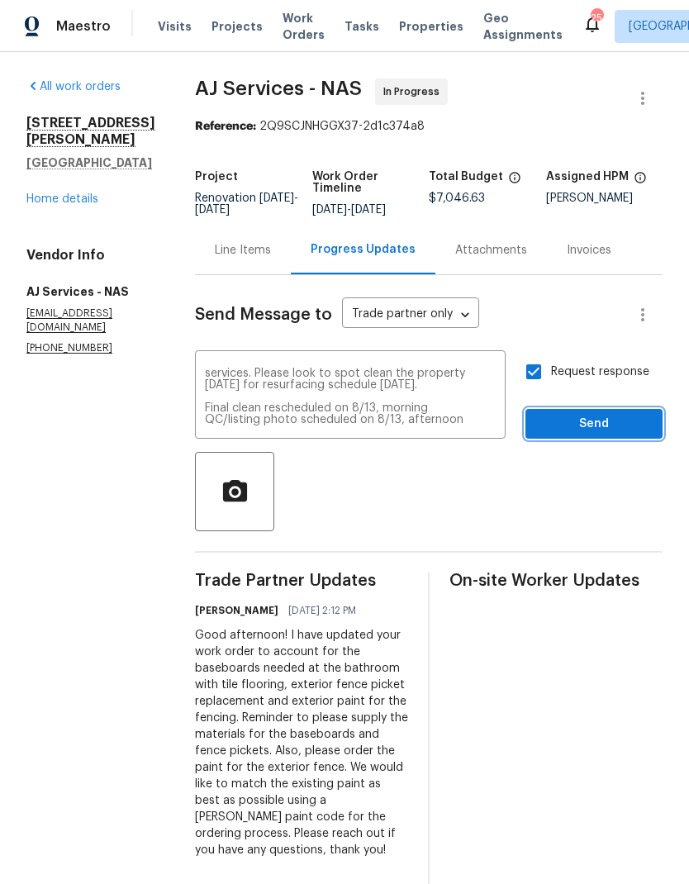
click at [559, 439] on button "Send" at bounding box center [593, 424] width 137 height 31
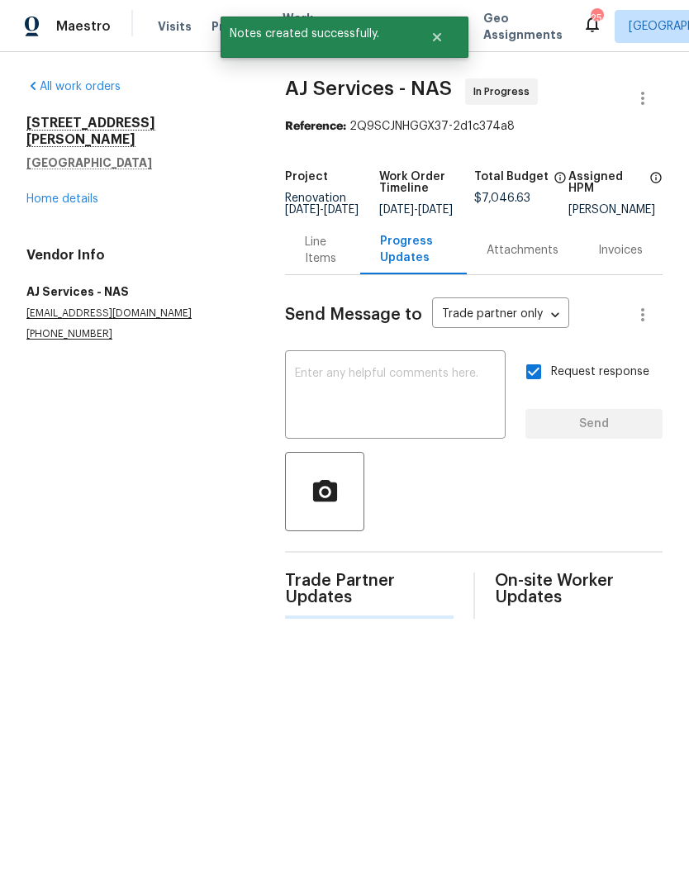
scroll to position [0, 0]
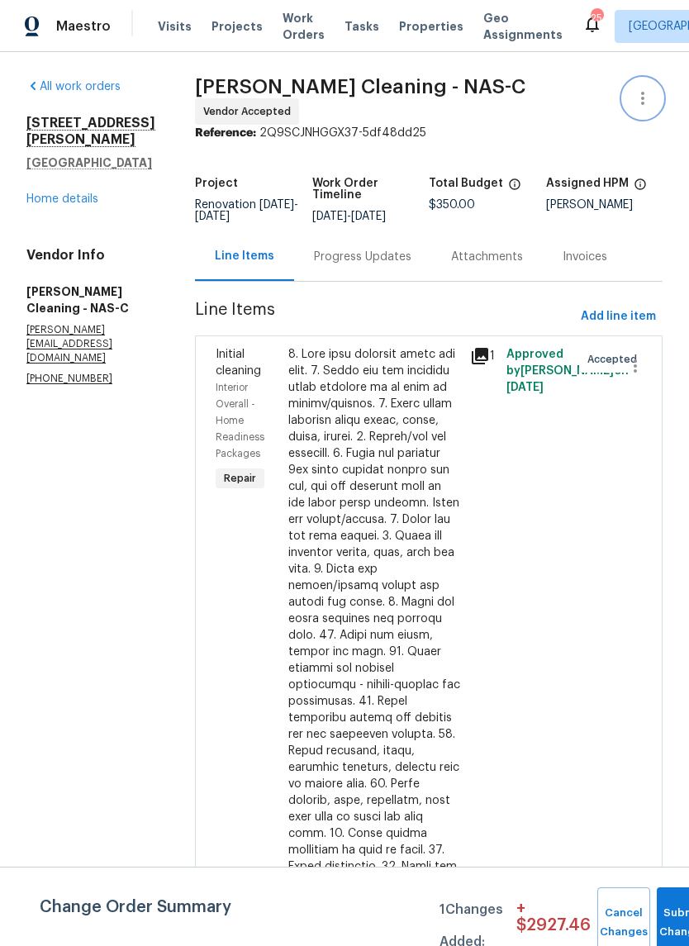
click at [643, 96] on icon "button" at bounding box center [643, 98] width 20 height 20
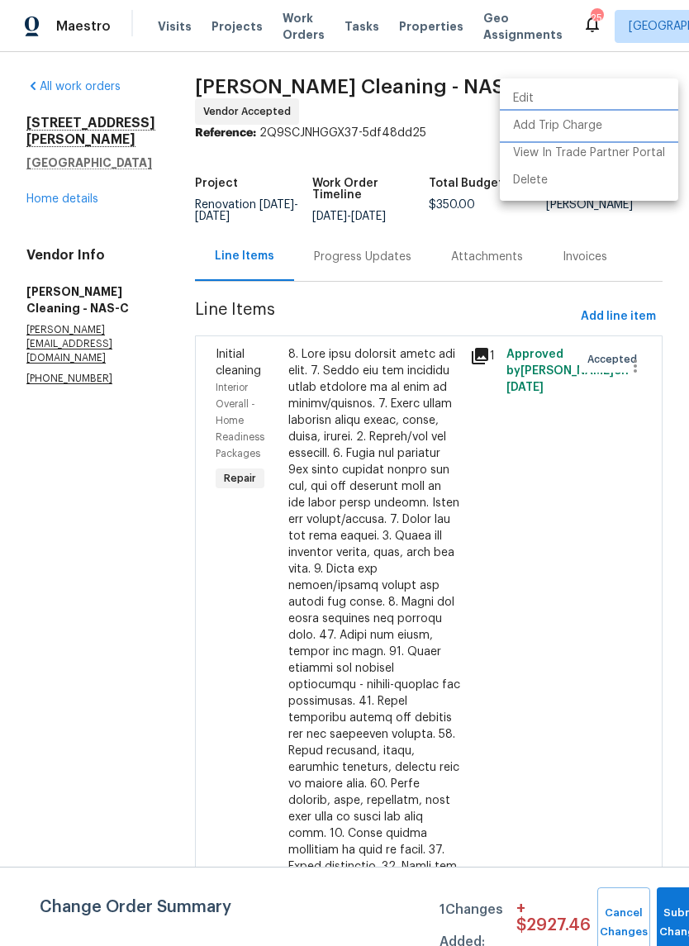
click at [546, 129] on li "Add Trip Charge" at bounding box center [589, 125] width 178 height 27
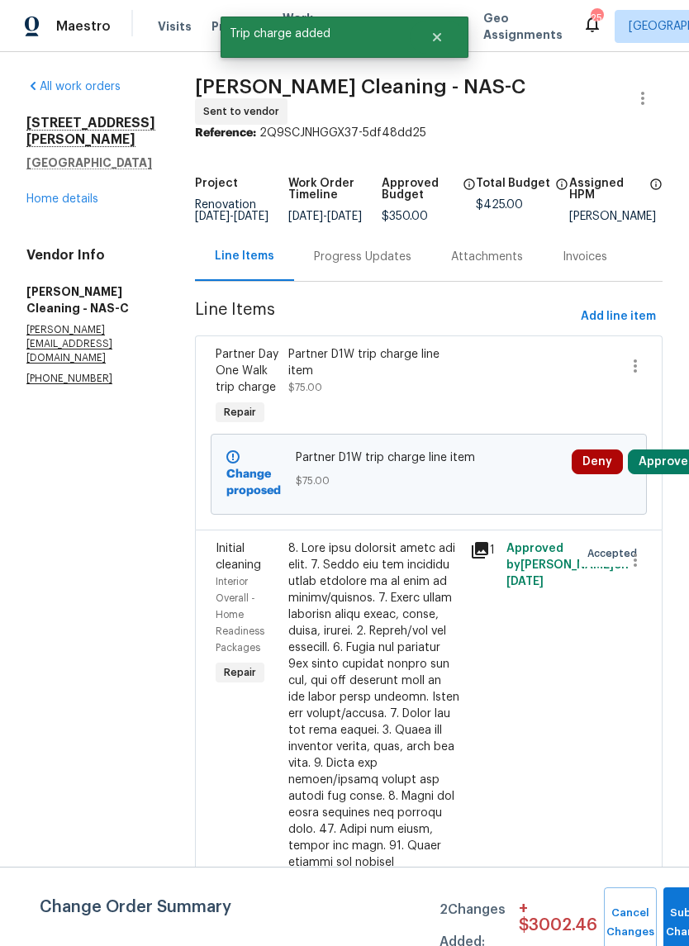
click at [357, 265] on div "Progress Updates" at bounding box center [362, 257] width 97 height 17
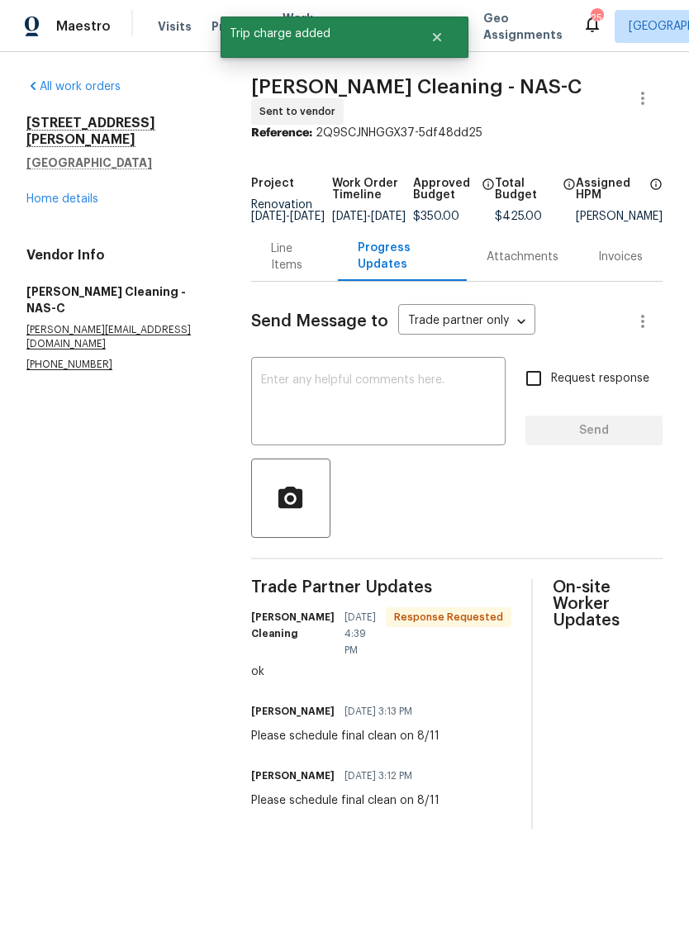
click at [296, 406] on textarea at bounding box center [378, 403] width 235 height 58
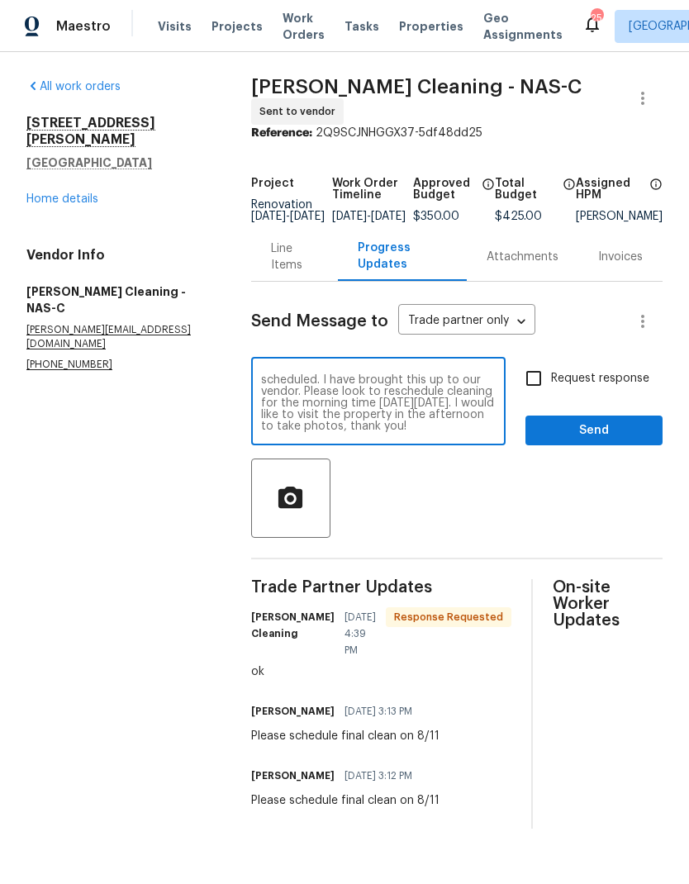
type textarea "As discussed, we apologize for the property not being ready for cleaning as sch…"
click at [548, 391] on input "Request response" at bounding box center [533, 378] width 35 height 35
checkbox input "true"
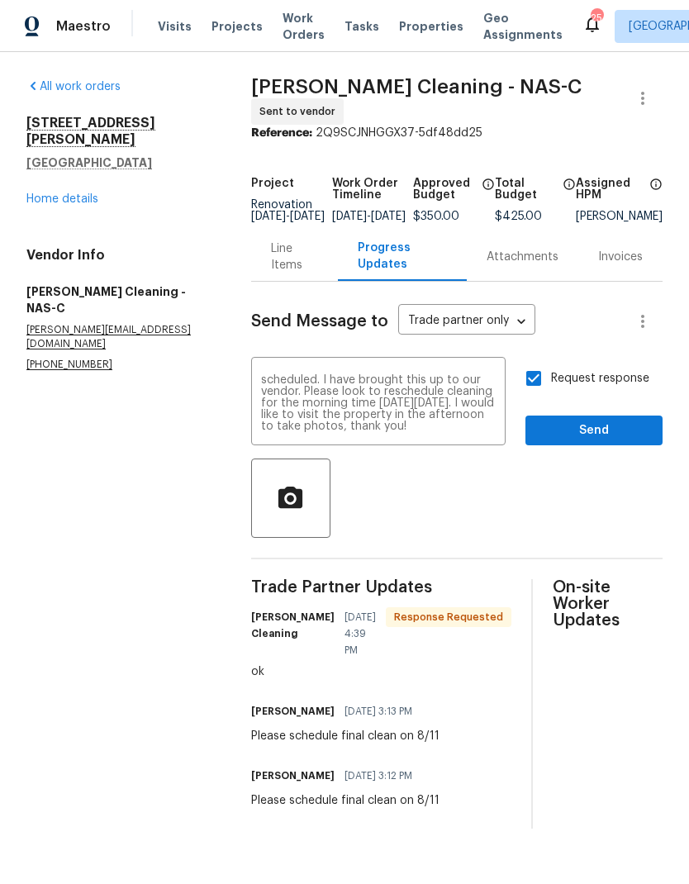
scroll to position [23, 0]
click at [577, 440] on span "Send" at bounding box center [594, 430] width 111 height 21
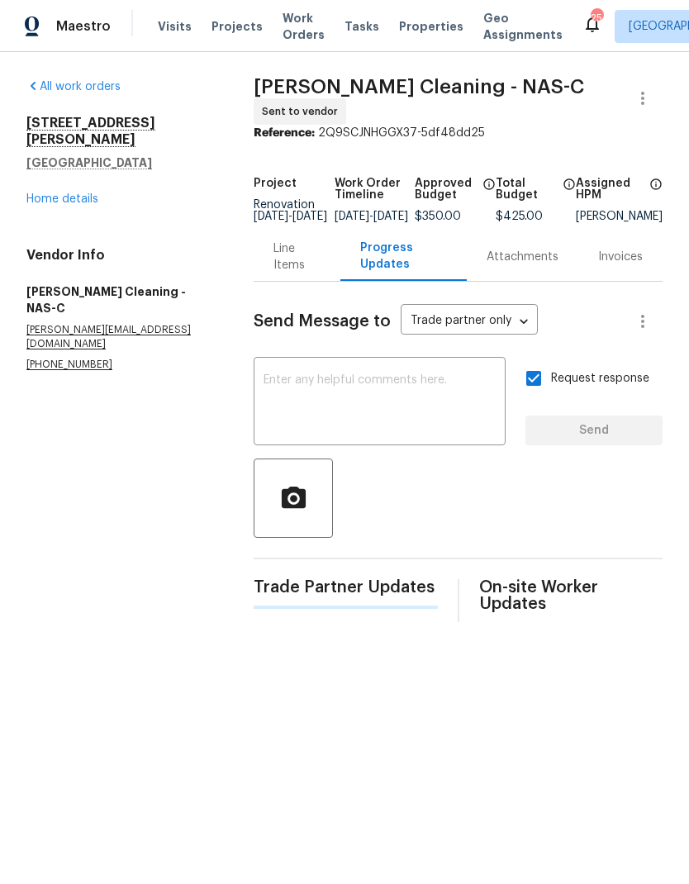
scroll to position [0, 0]
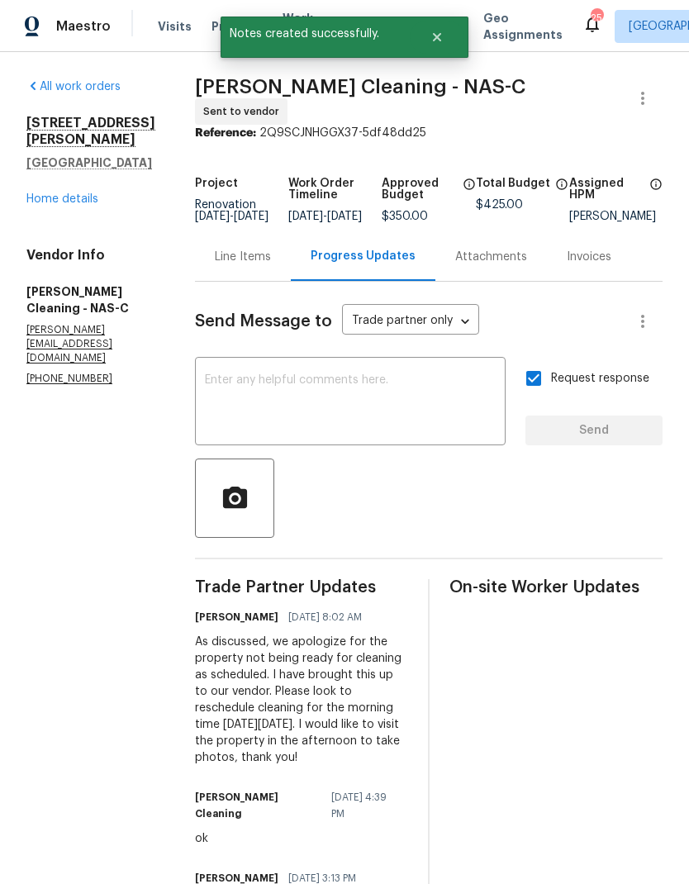
click at [246, 265] on div "Line Items" at bounding box center [243, 257] width 56 height 17
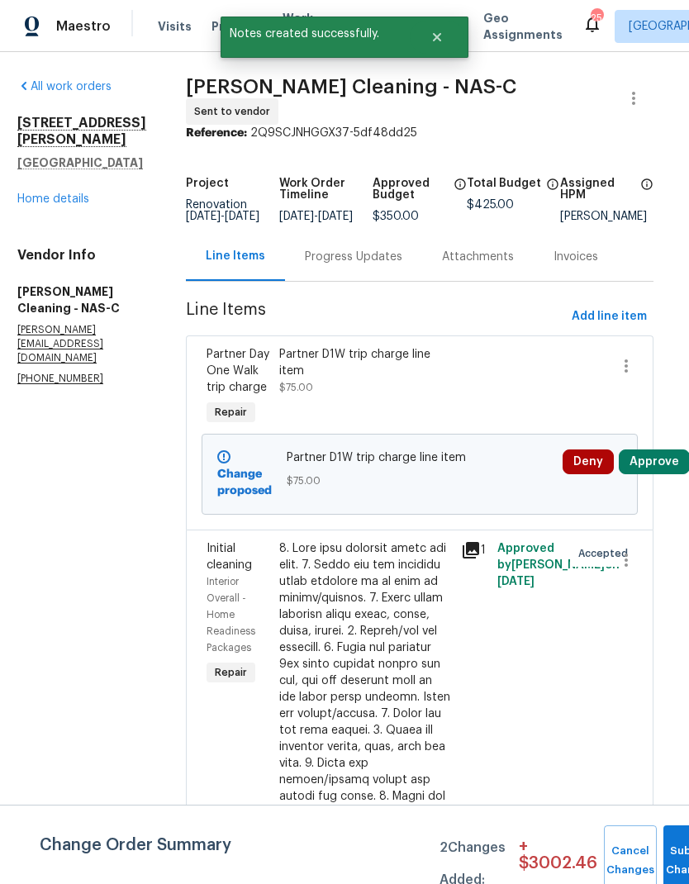
scroll to position [0, 8]
click at [670, 848] on button "Submit Changes" at bounding box center [689, 860] width 53 height 71
